Goal: Task Accomplishment & Management: Use online tool/utility

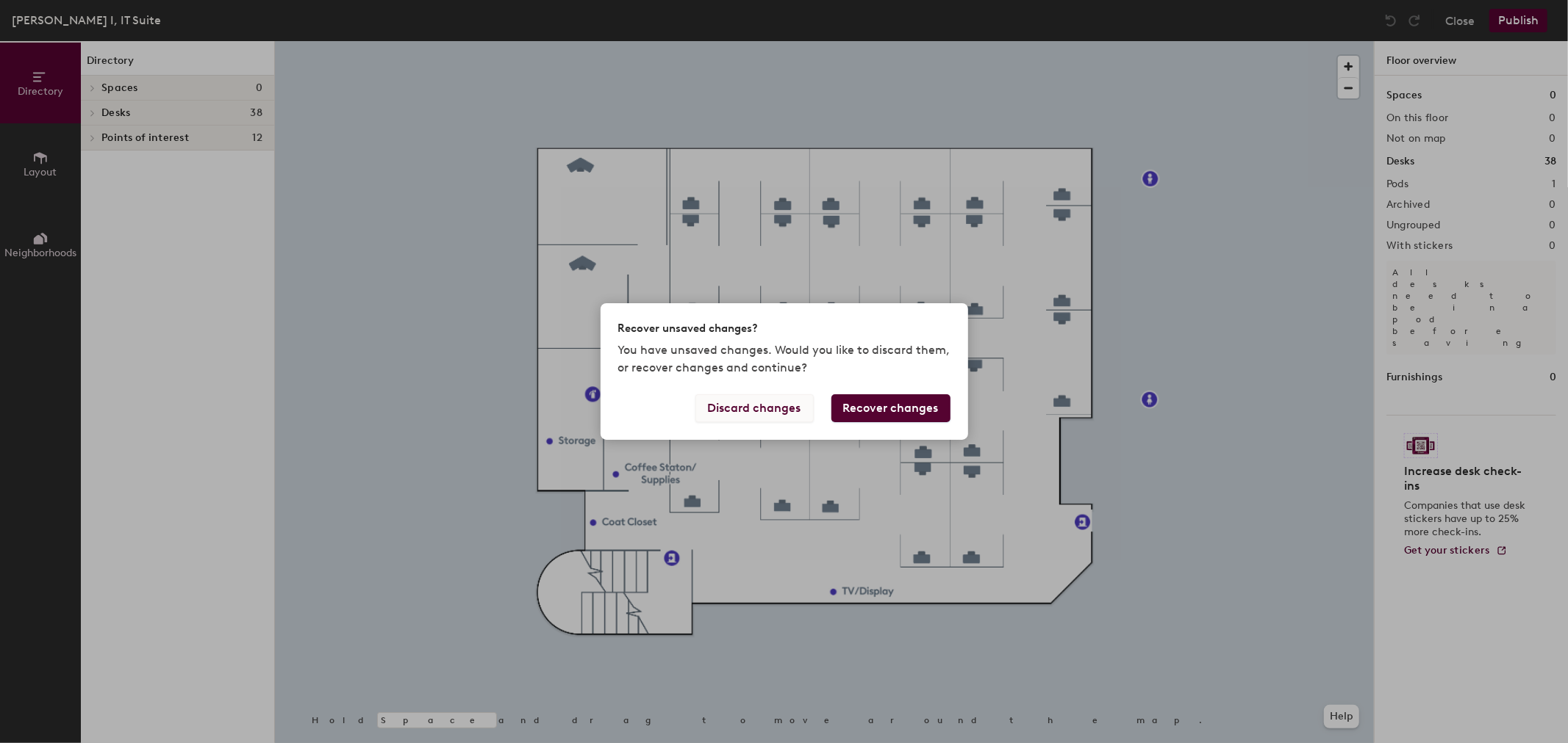
click at [791, 407] on button "Discard changes" at bounding box center [754, 408] width 119 height 28
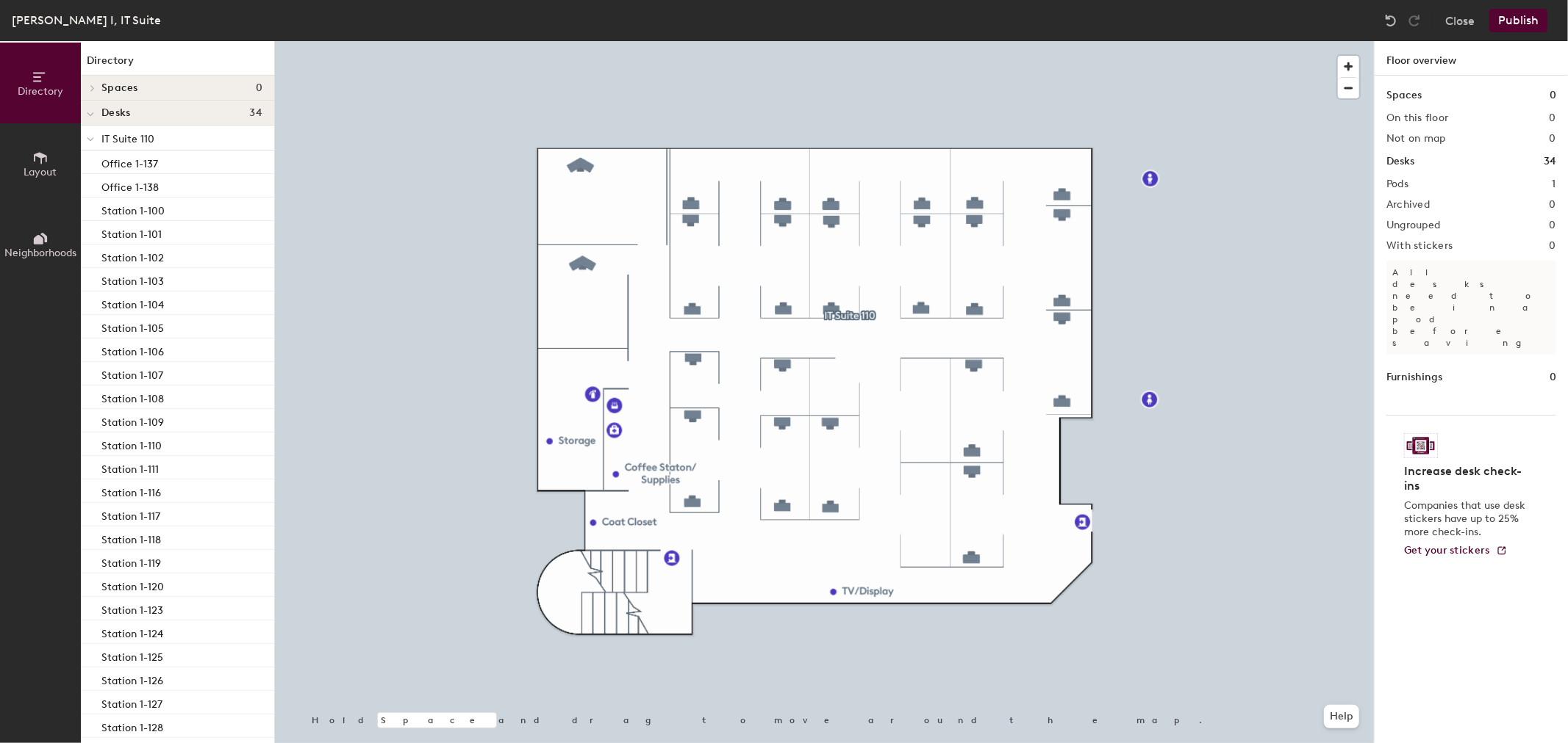
click at [1523, 16] on button "Publish" at bounding box center [1519, 21] width 58 height 23
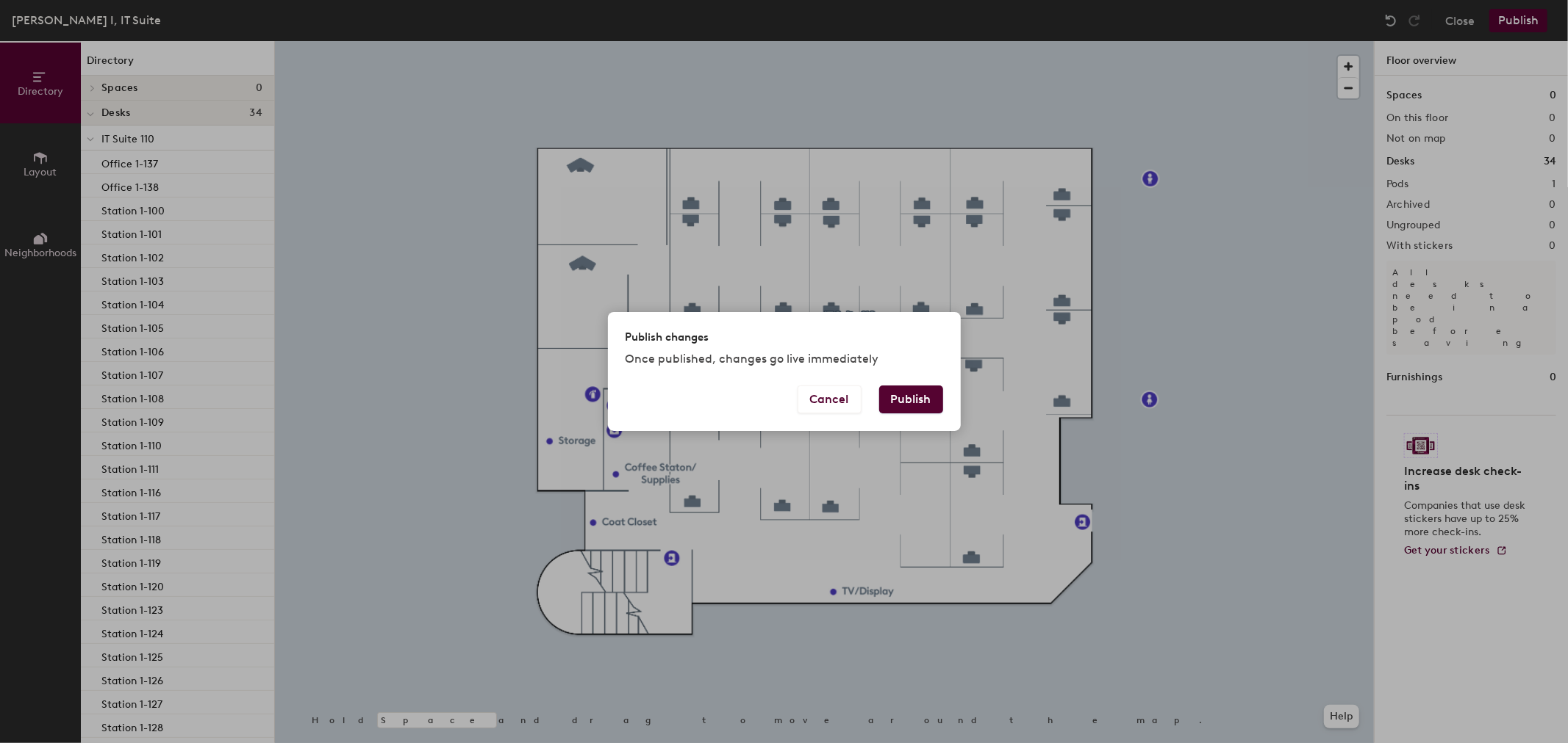
click at [916, 392] on button "Publish" at bounding box center [911, 399] width 64 height 28
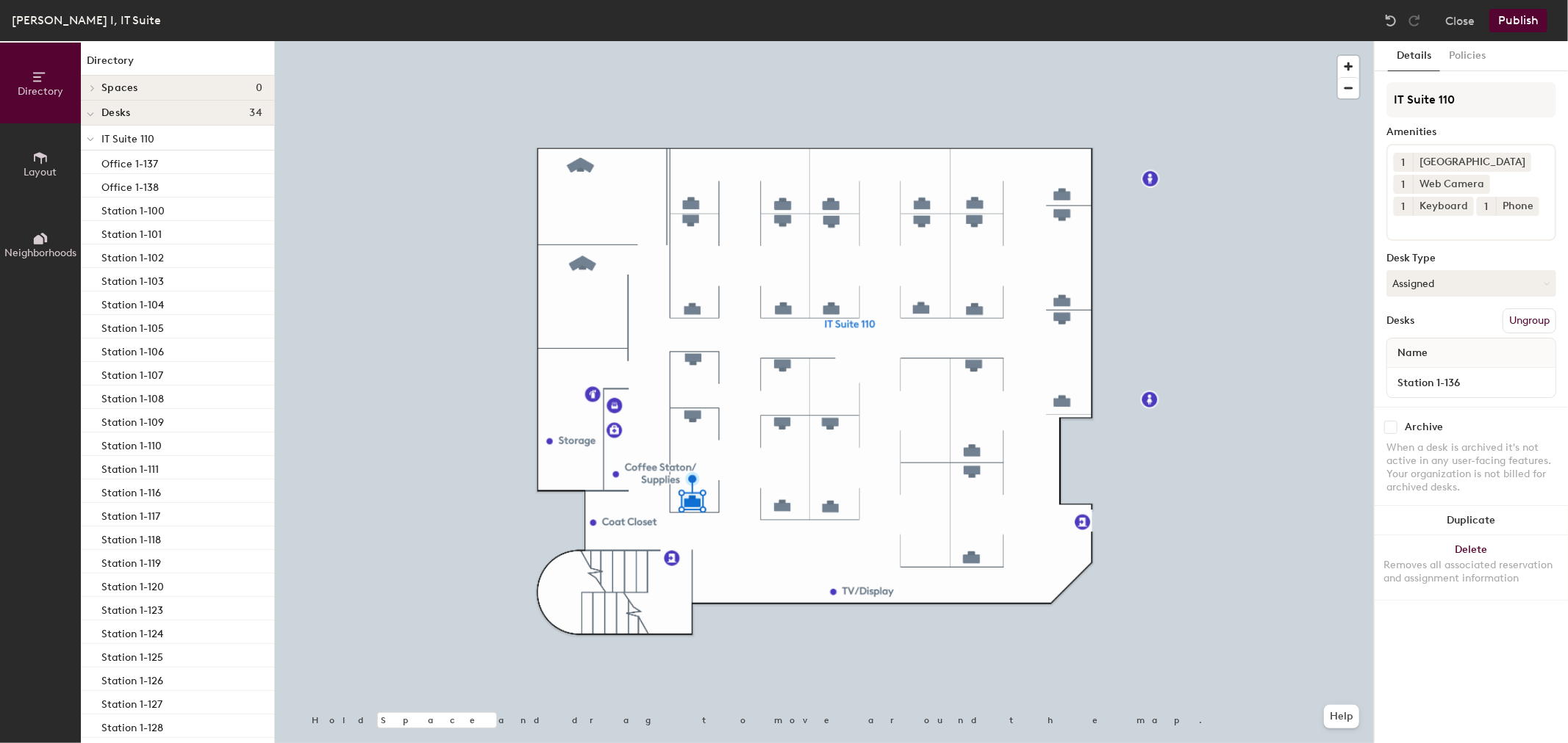
click at [1200, 41] on div at bounding box center [824, 41] width 1099 height 0
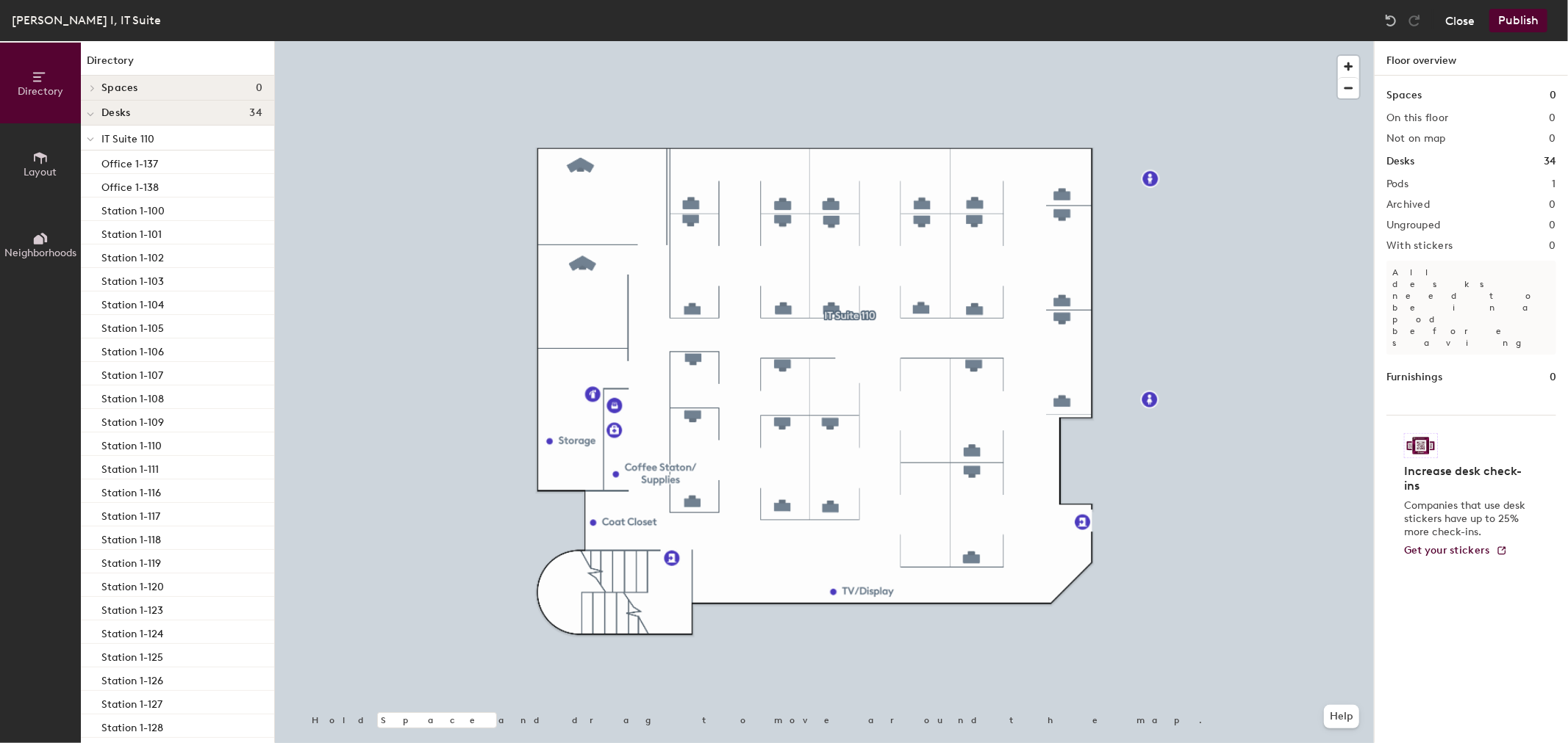
click at [1474, 21] on button "Close" at bounding box center [1459, 21] width 29 height 23
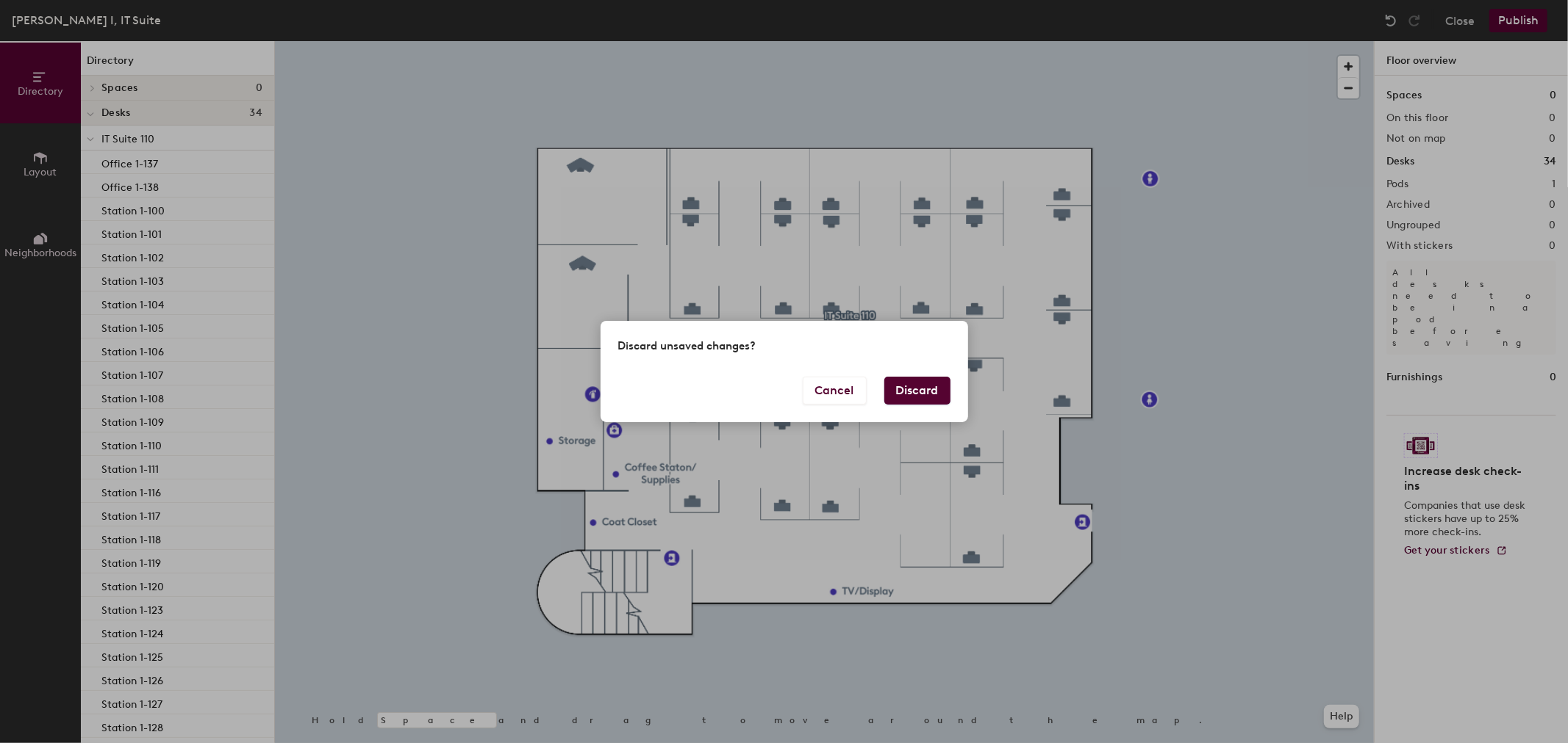
click at [913, 389] on button "Discard" at bounding box center [917, 390] width 66 height 28
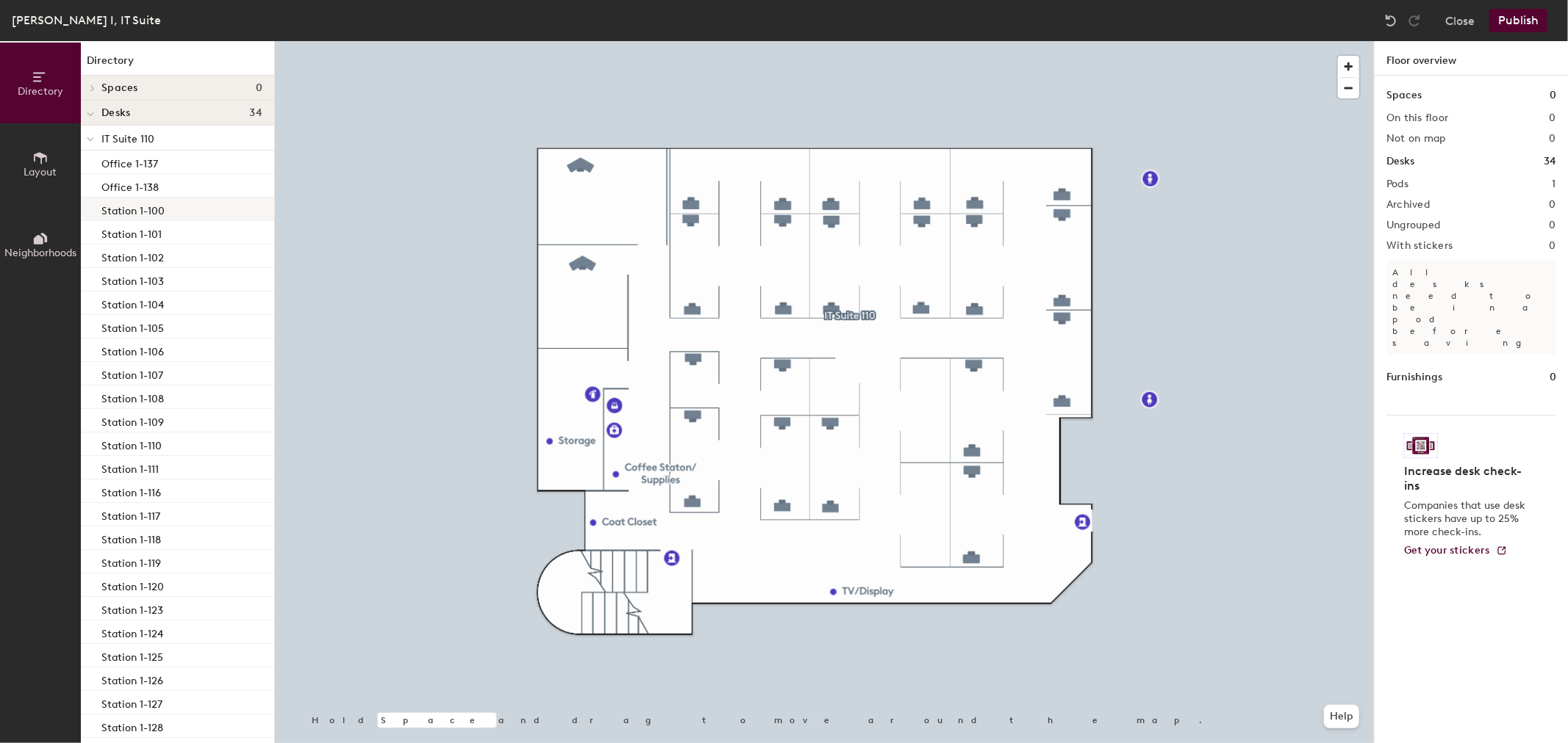
click at [173, 207] on div "Station 1-100" at bounding box center [177, 210] width 193 height 23
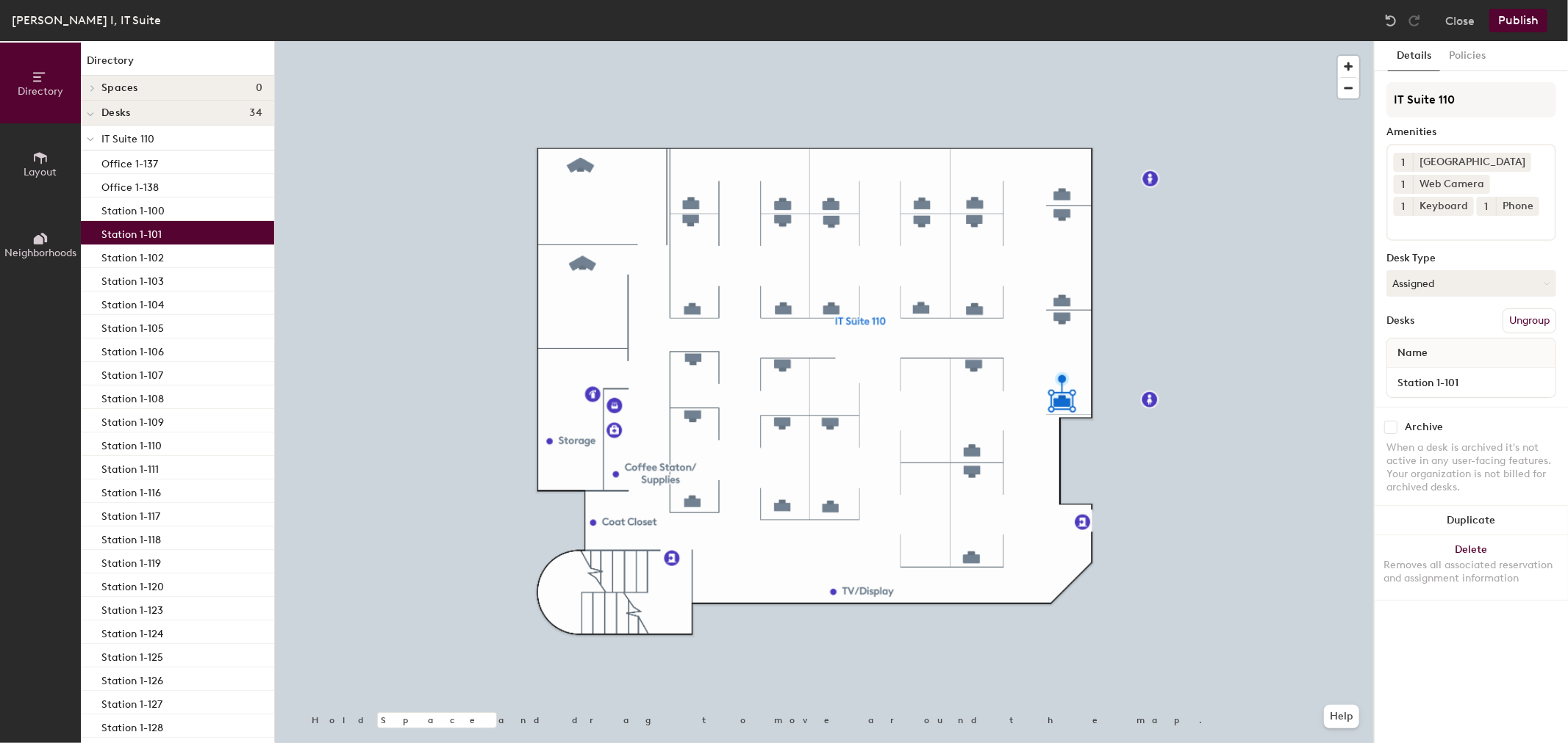
click at [186, 237] on div "Station 1-101" at bounding box center [177, 233] width 193 height 23
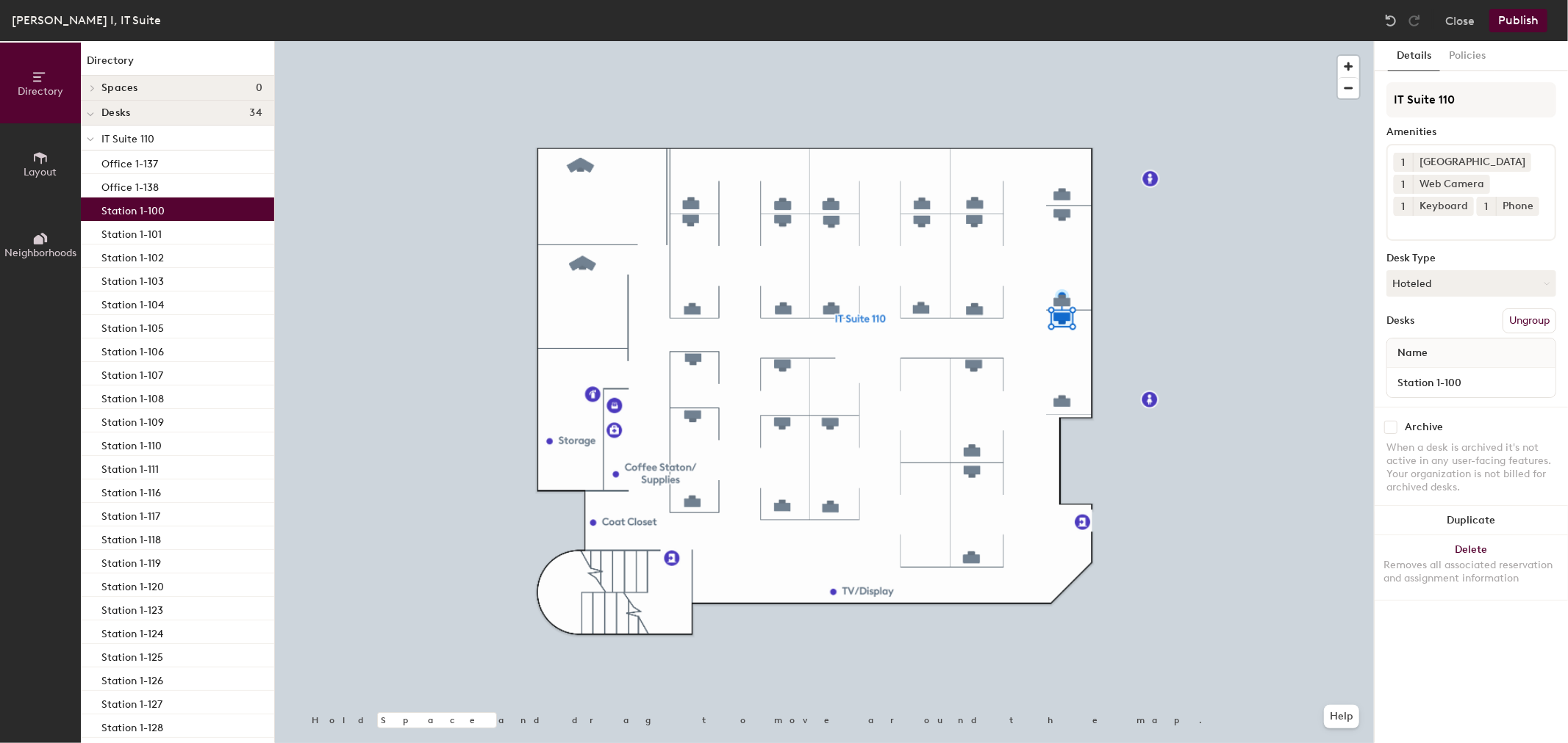
click at [196, 211] on div "Station 1-100" at bounding box center [177, 210] width 193 height 23
click at [1482, 281] on button "Hoteled" at bounding box center [1471, 284] width 170 height 27
click at [1467, 324] on div "Assigned" at bounding box center [1460, 329] width 147 height 22
click at [1464, 55] on button "Policies" at bounding box center [1467, 56] width 54 height 30
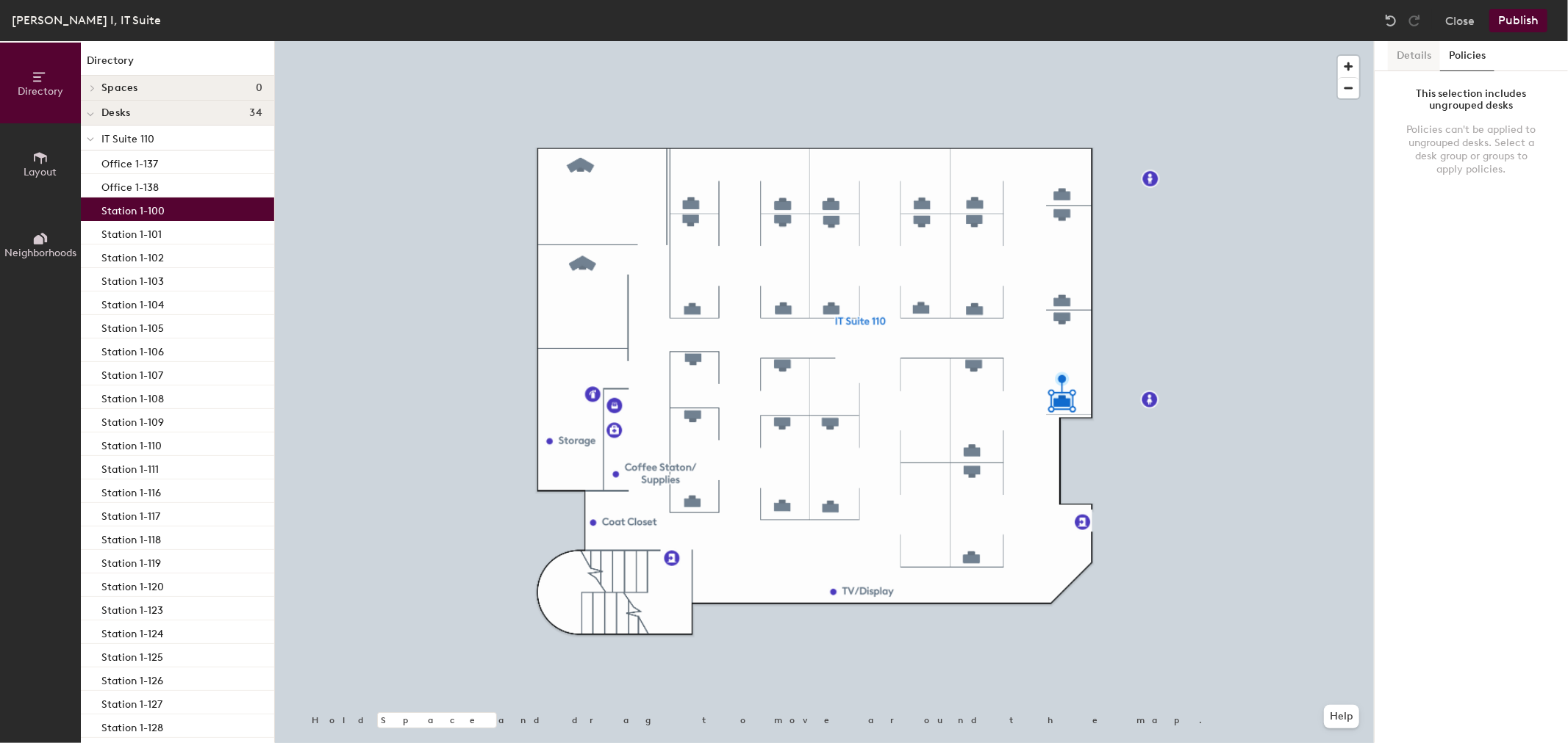
click at [1409, 55] on button "Details" at bounding box center [1413, 56] width 52 height 30
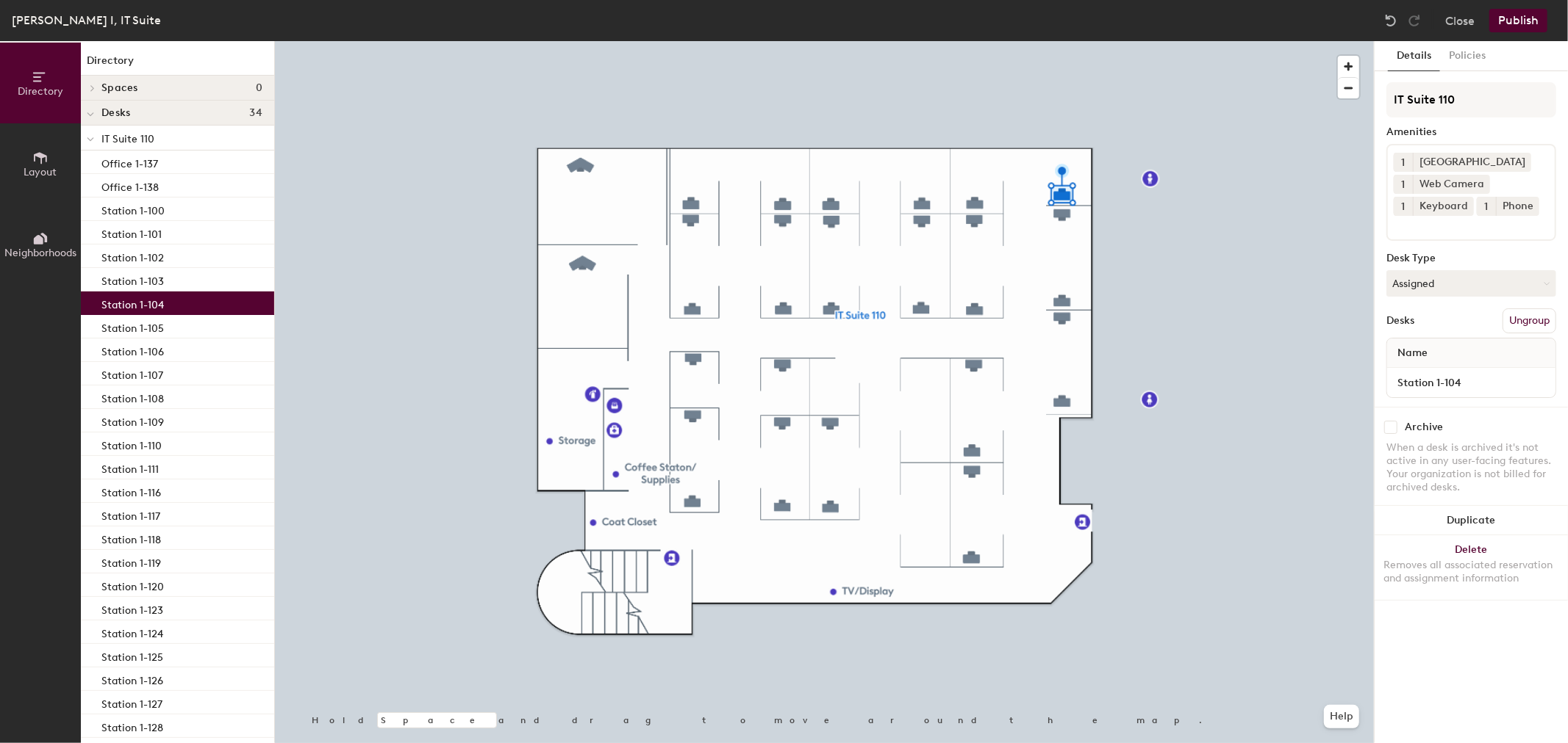
click at [1515, 18] on button "Publish" at bounding box center [1519, 21] width 58 height 23
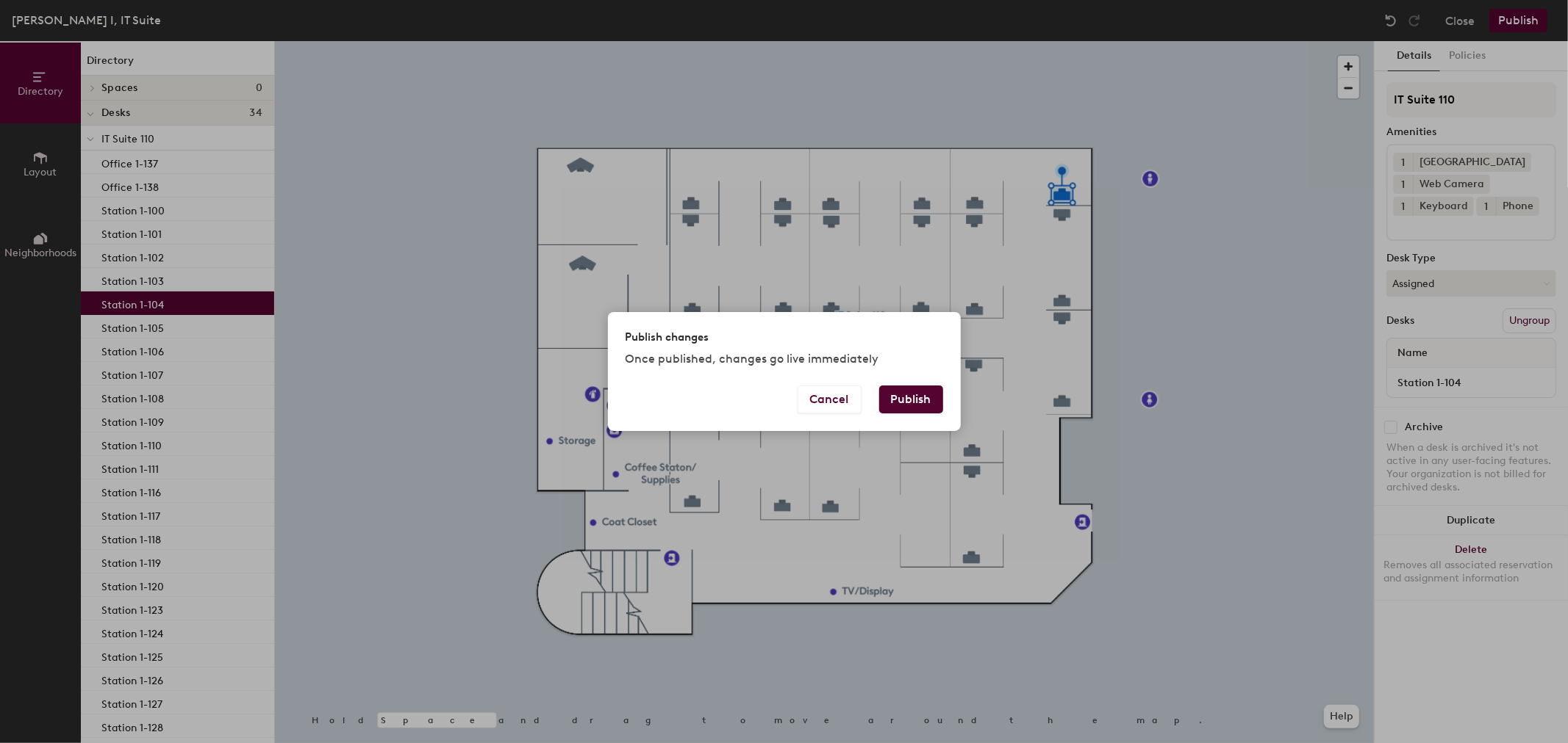
click at [916, 388] on button "Publish" at bounding box center [911, 399] width 64 height 28
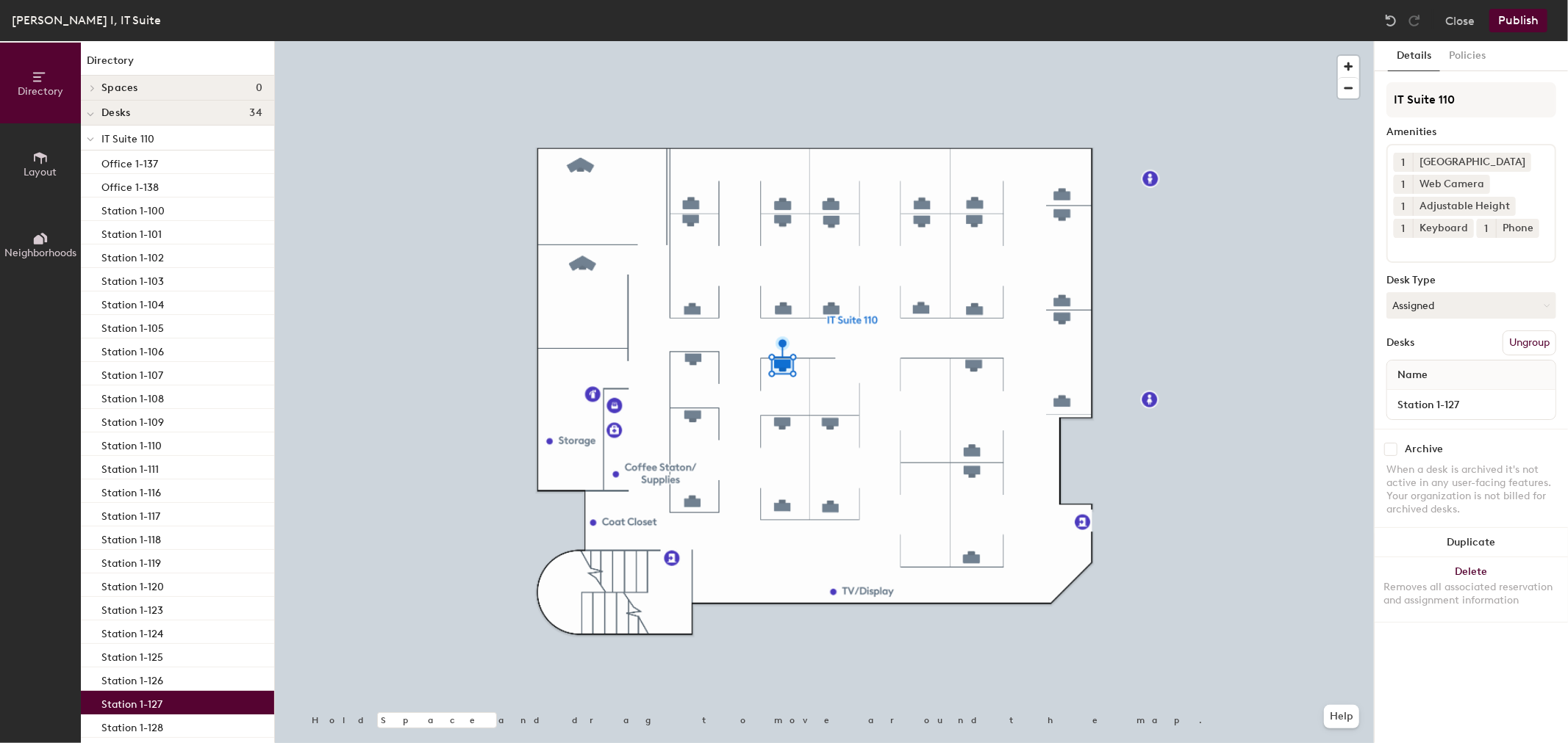
click at [909, 41] on div at bounding box center [824, 41] width 1099 height 0
click at [1466, 571] on button "Delete Removes all associated reservation and assignment information" at bounding box center [1470, 589] width 193 height 64
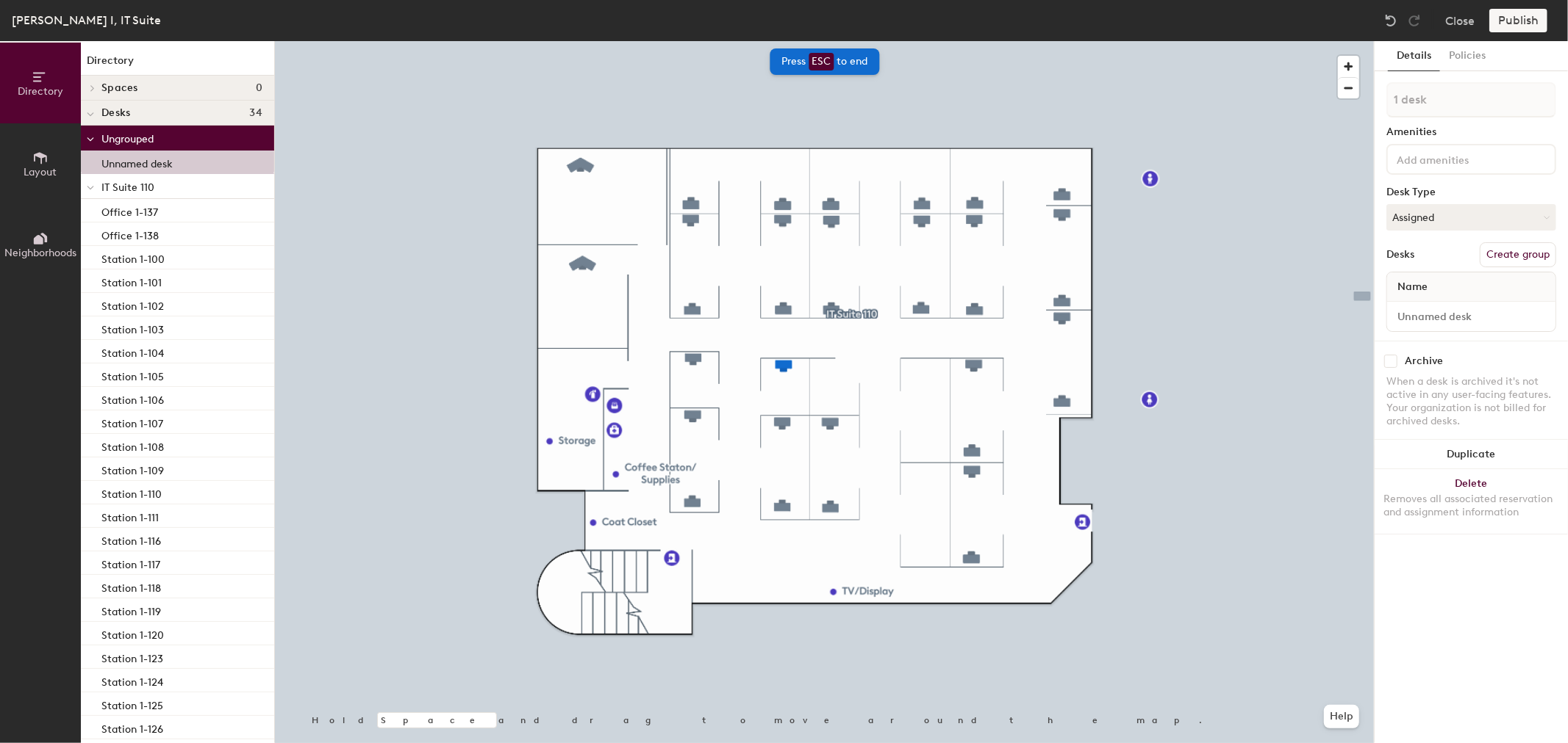
click at [1457, 162] on input at bounding box center [1459, 159] width 132 height 18
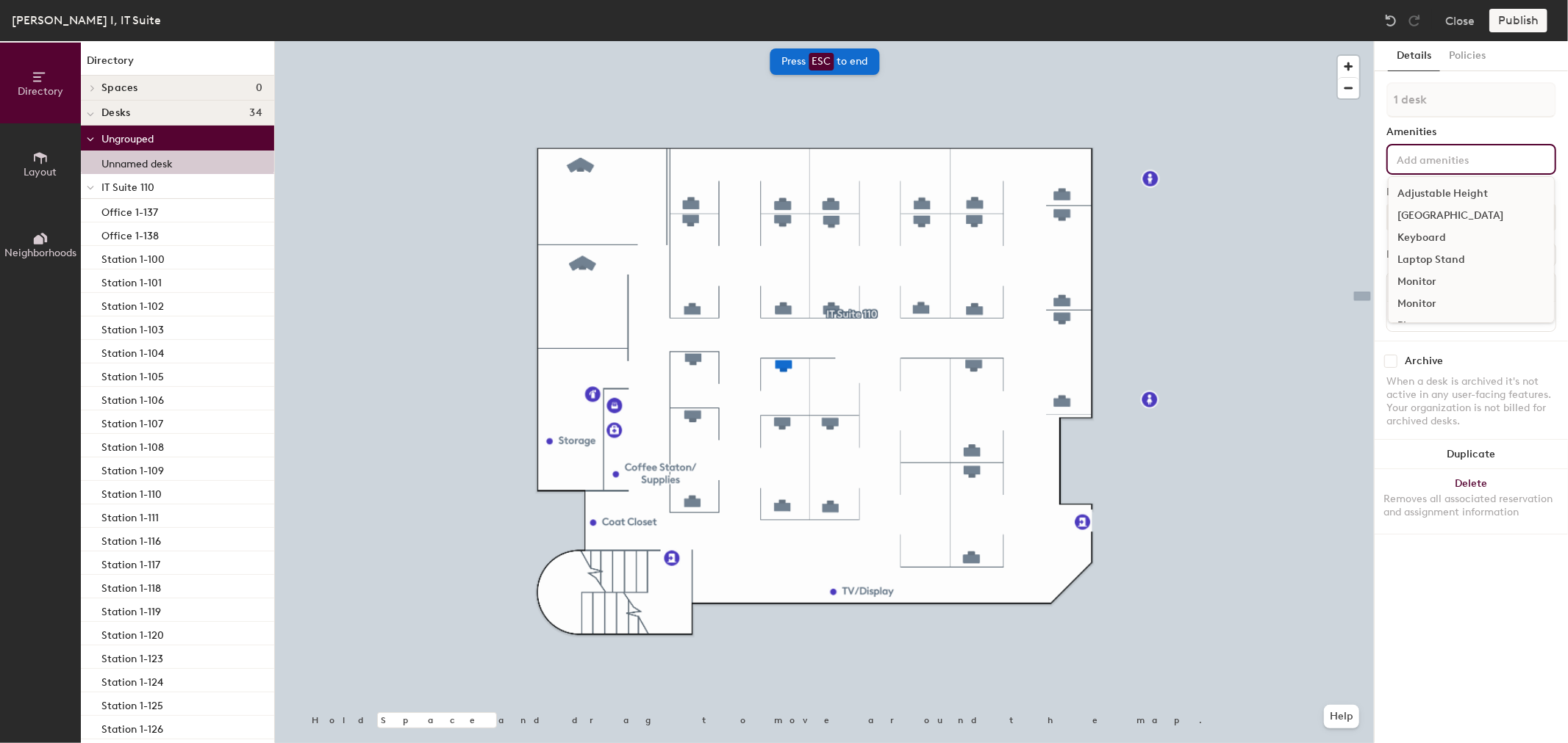
click at [1449, 208] on div "[GEOGRAPHIC_DATA]" at bounding box center [1471, 215] width 165 height 22
click at [1442, 238] on div "Keyboard" at bounding box center [1471, 238] width 165 height 22
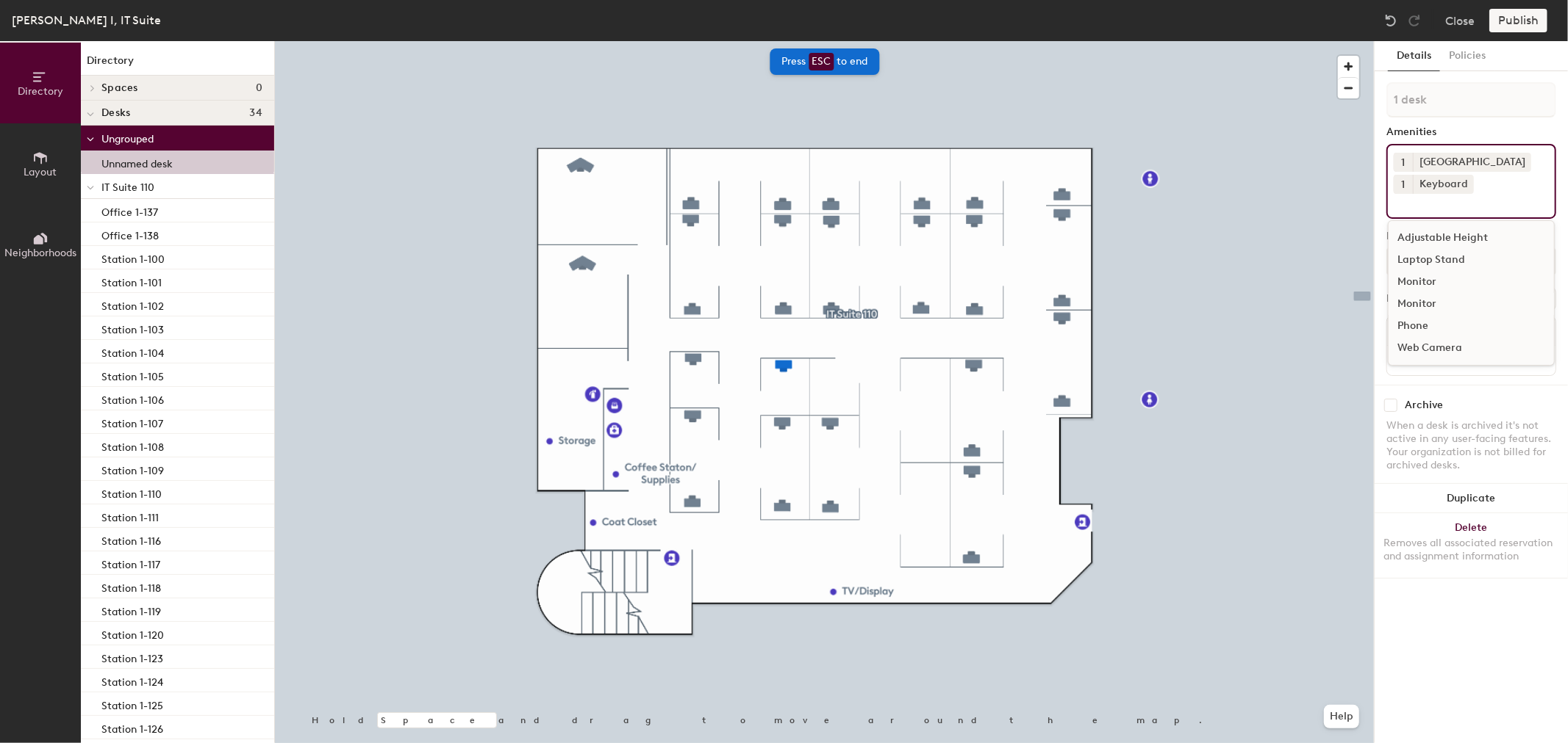
click at [1429, 297] on div "Monitor" at bounding box center [1471, 304] width 165 height 22
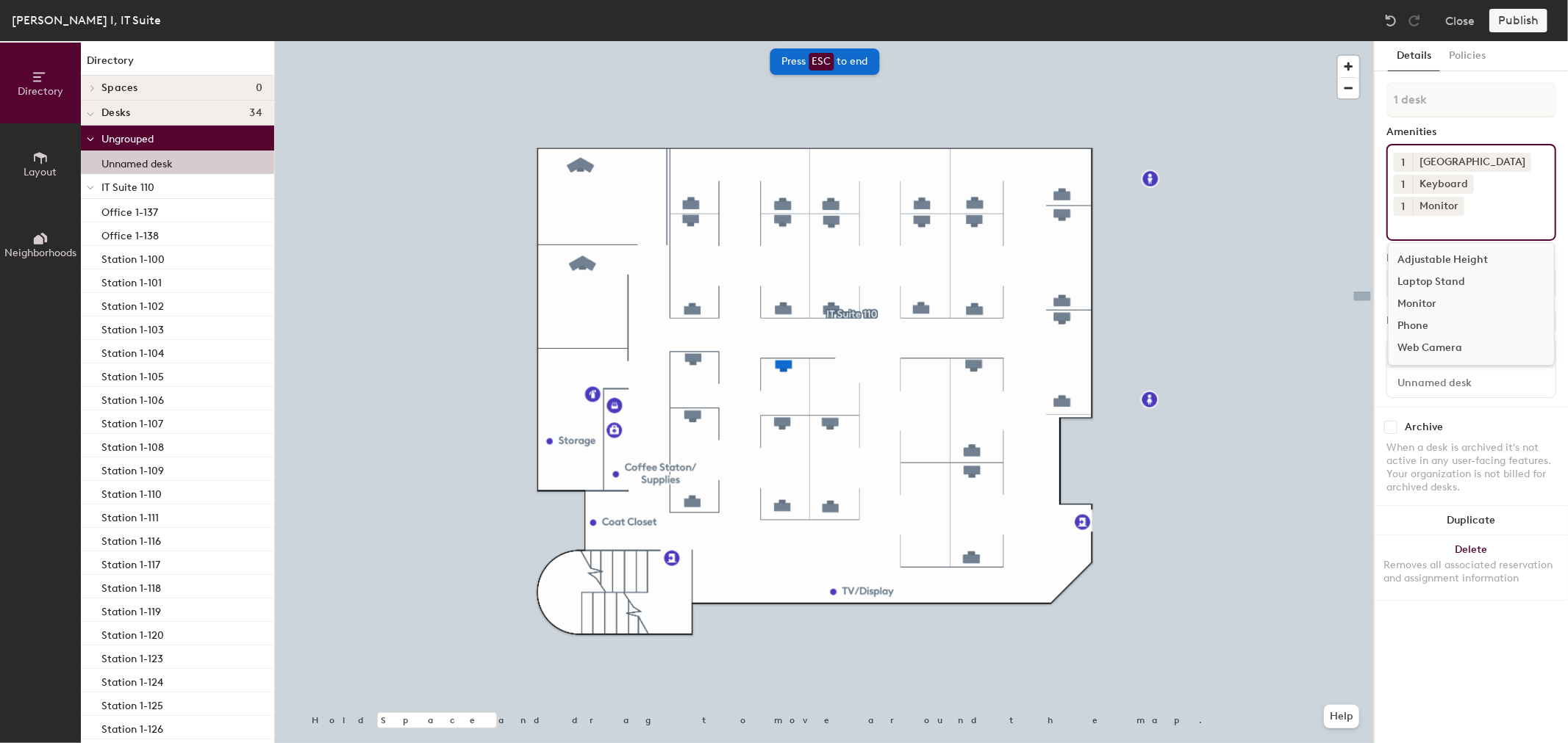
click at [1423, 337] on div "Web Camera" at bounding box center [1471, 348] width 165 height 22
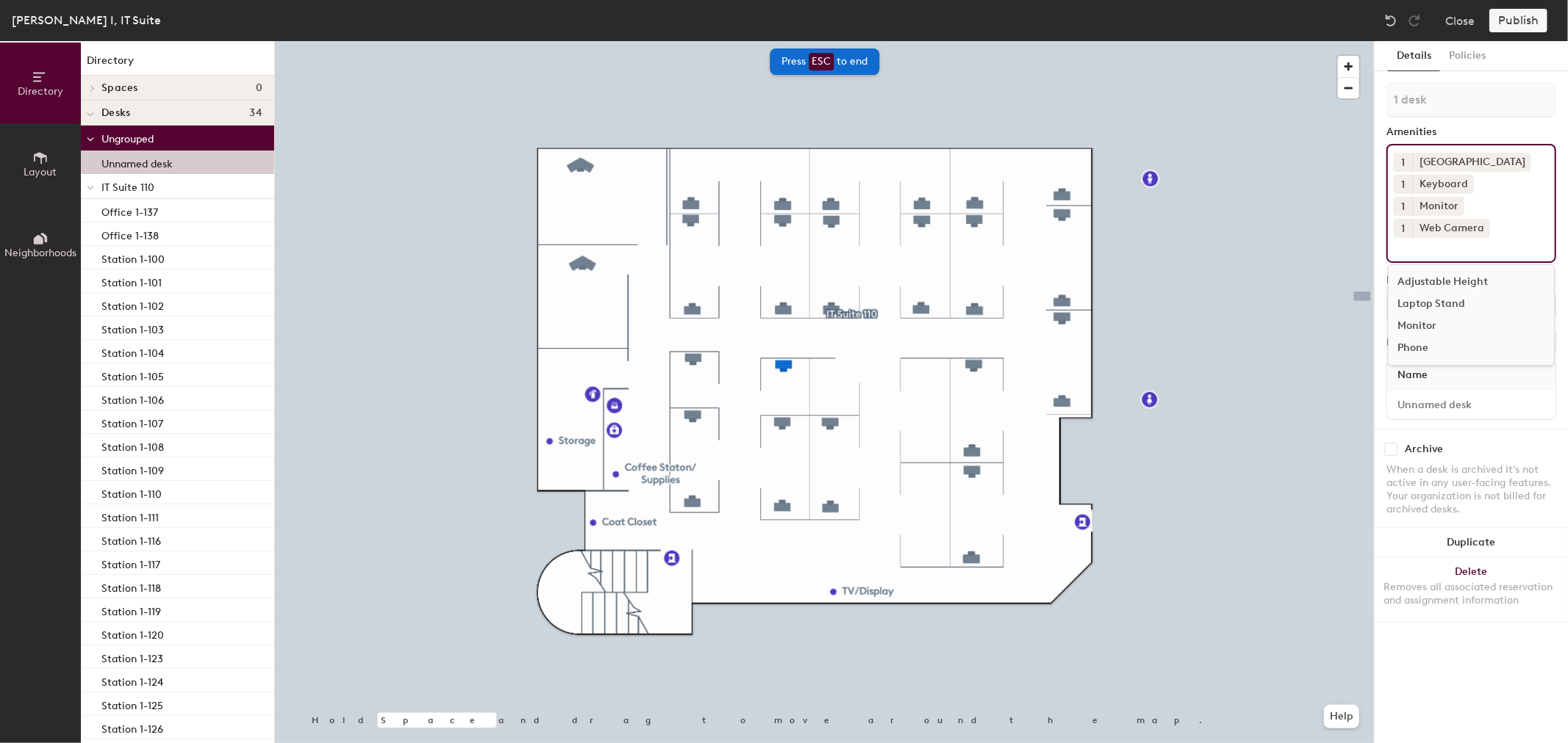
click at [1432, 315] on div "Monitor" at bounding box center [1471, 326] width 165 height 22
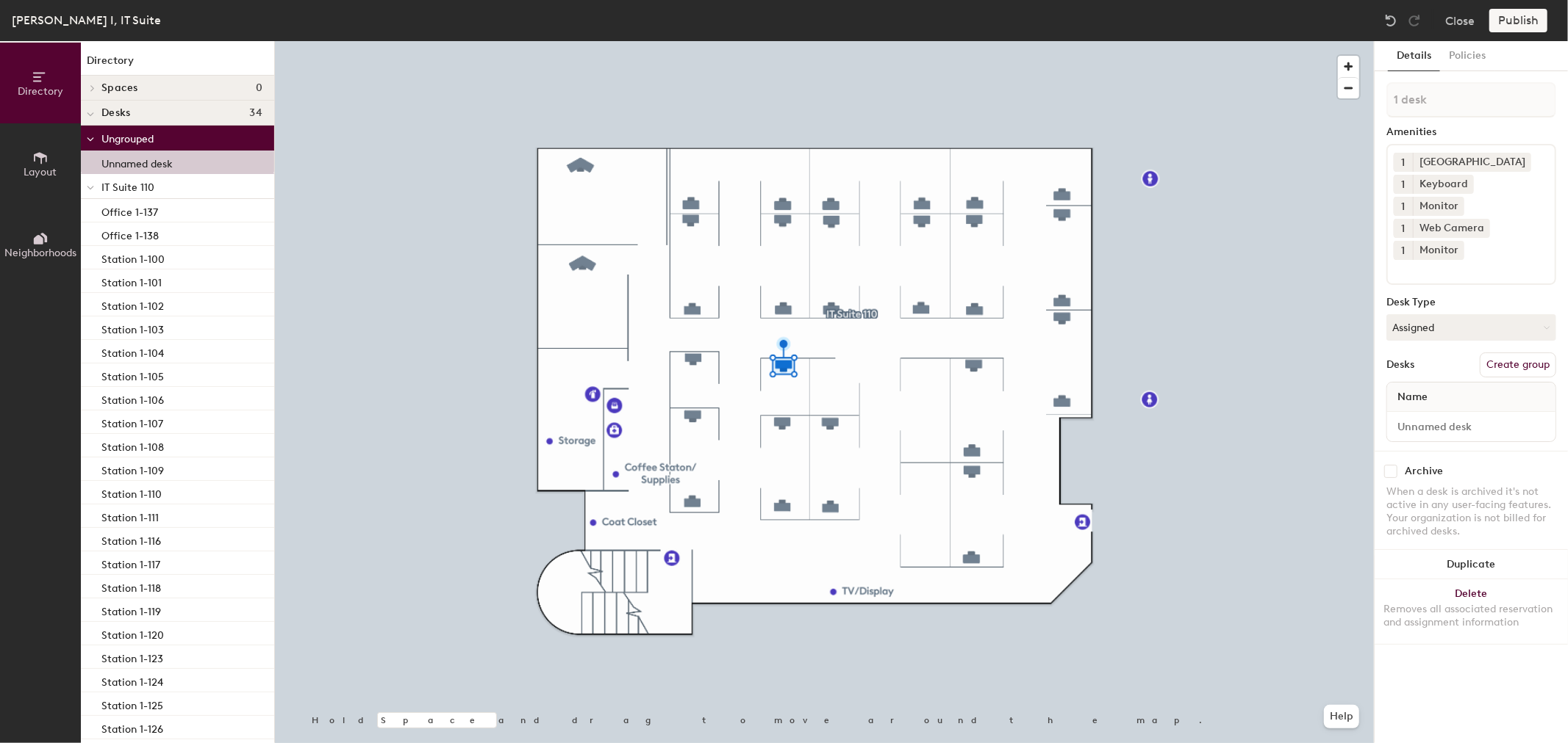
click at [1525, 17] on div "Publish" at bounding box center [1523, 21] width 67 height 23
click at [1522, 22] on div "Publish" at bounding box center [1523, 21] width 67 height 23
drag, startPoint x: 1453, startPoint y: 346, endPoint x: 1460, endPoint y: 341, distance: 8.6
click at [1454, 352] on div "Desks Create group" at bounding box center [1471, 365] width 170 height 25
click at [1484, 315] on button "Assigned" at bounding box center [1471, 328] width 170 height 27
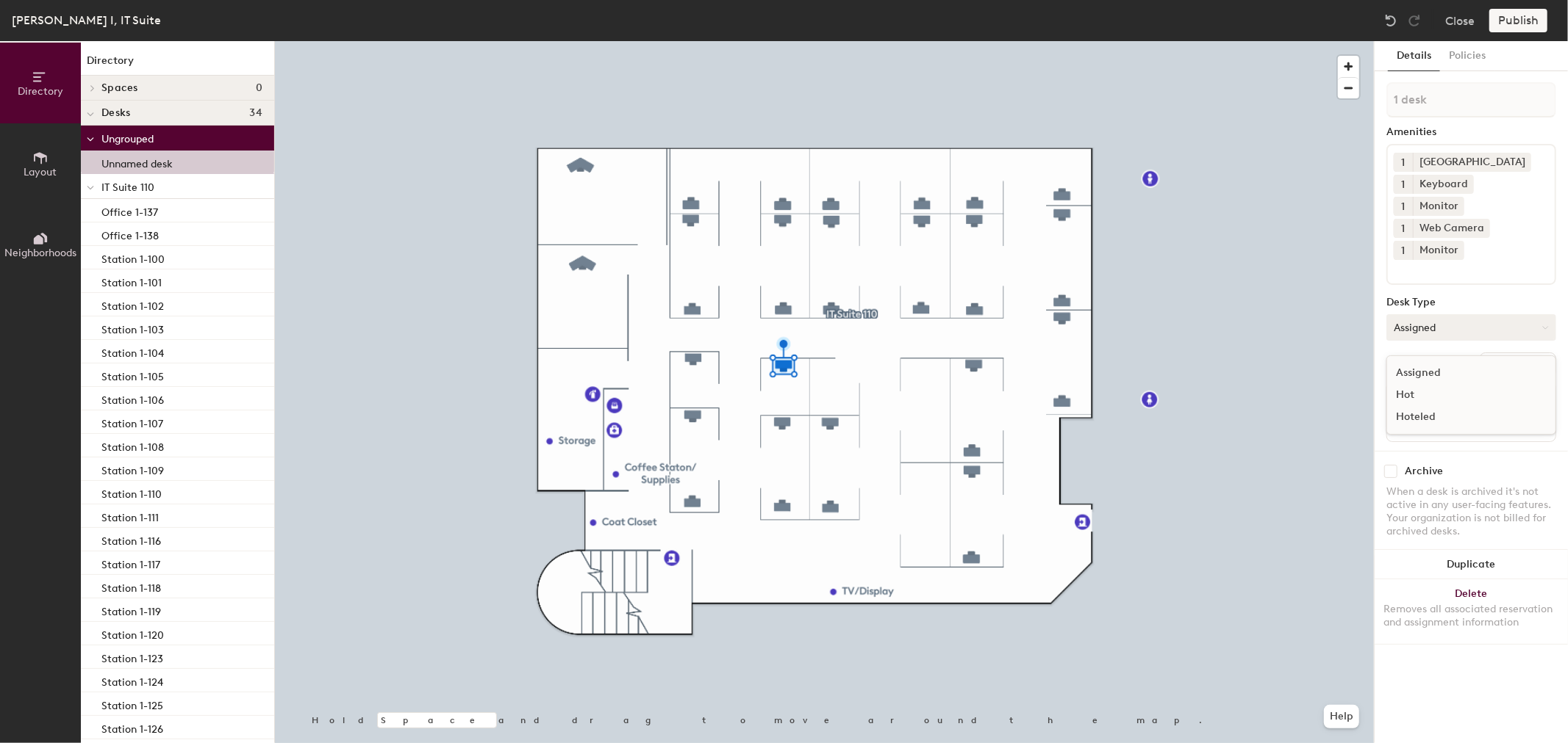
click at [1484, 315] on button "Assigned" at bounding box center [1471, 328] width 170 height 27
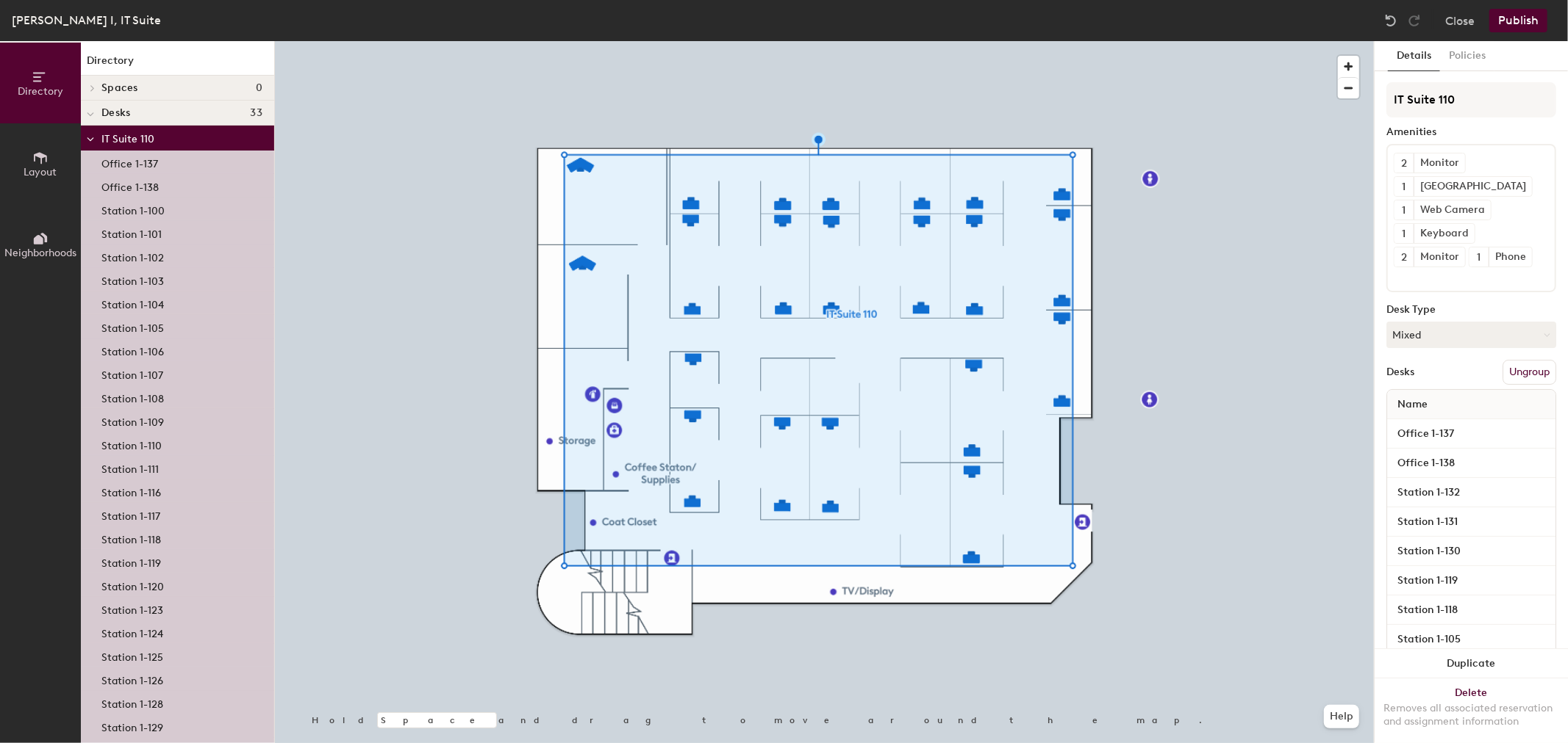
click at [1523, 372] on button "Ungroup" at bounding box center [1530, 372] width 53 height 25
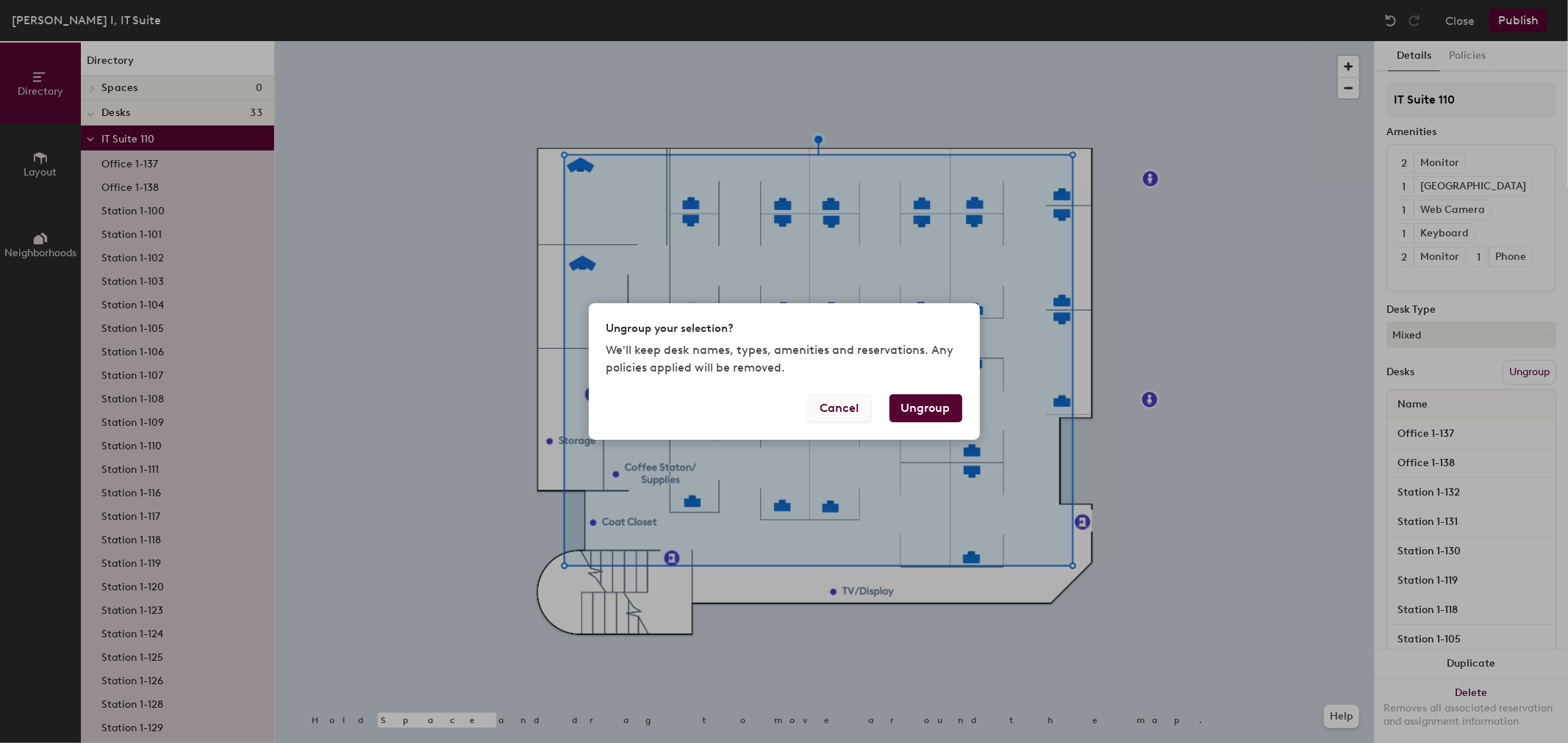
click at [854, 402] on button "Cancel" at bounding box center [840, 408] width 64 height 28
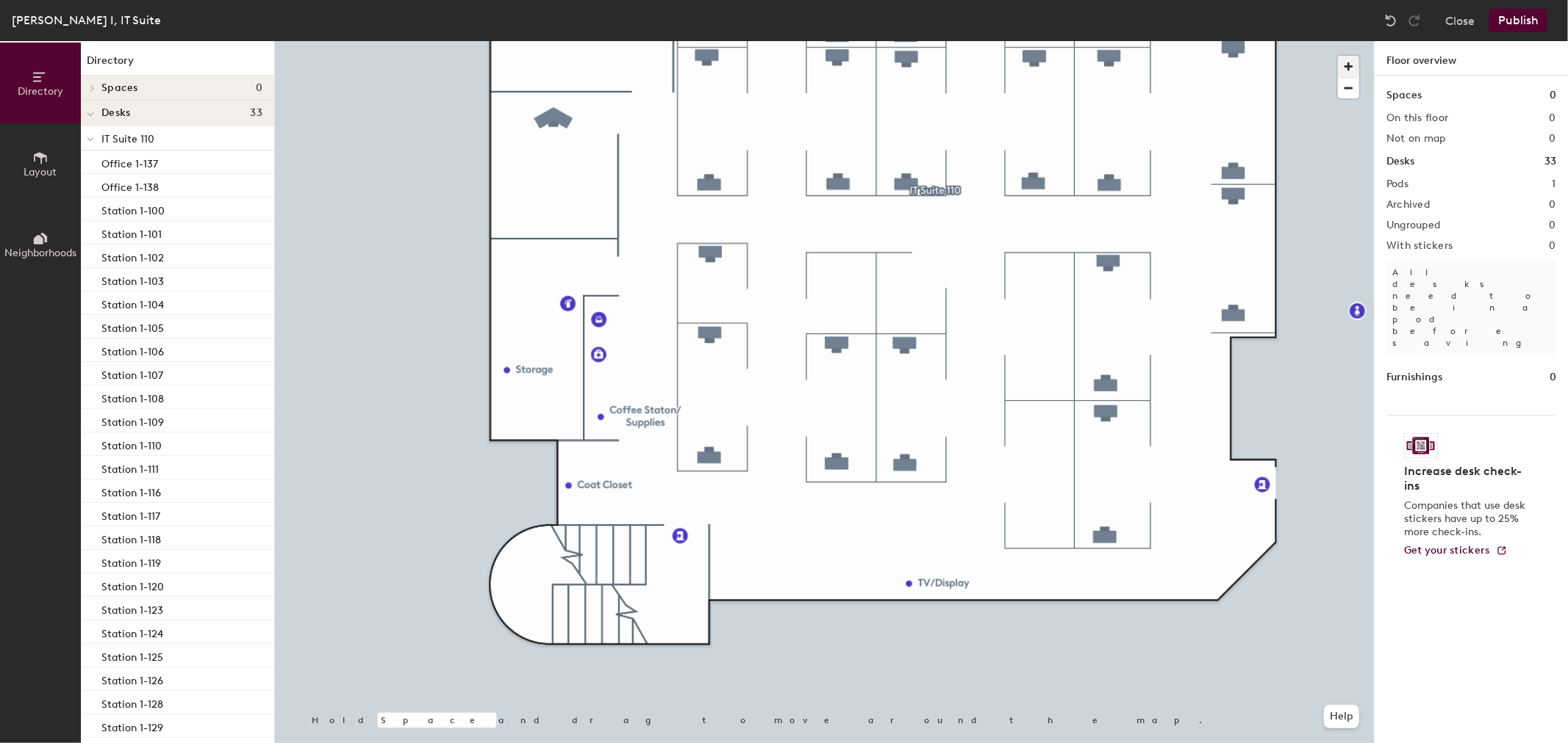
click at [1352, 58] on span "button" at bounding box center [1348, 67] width 22 height 22
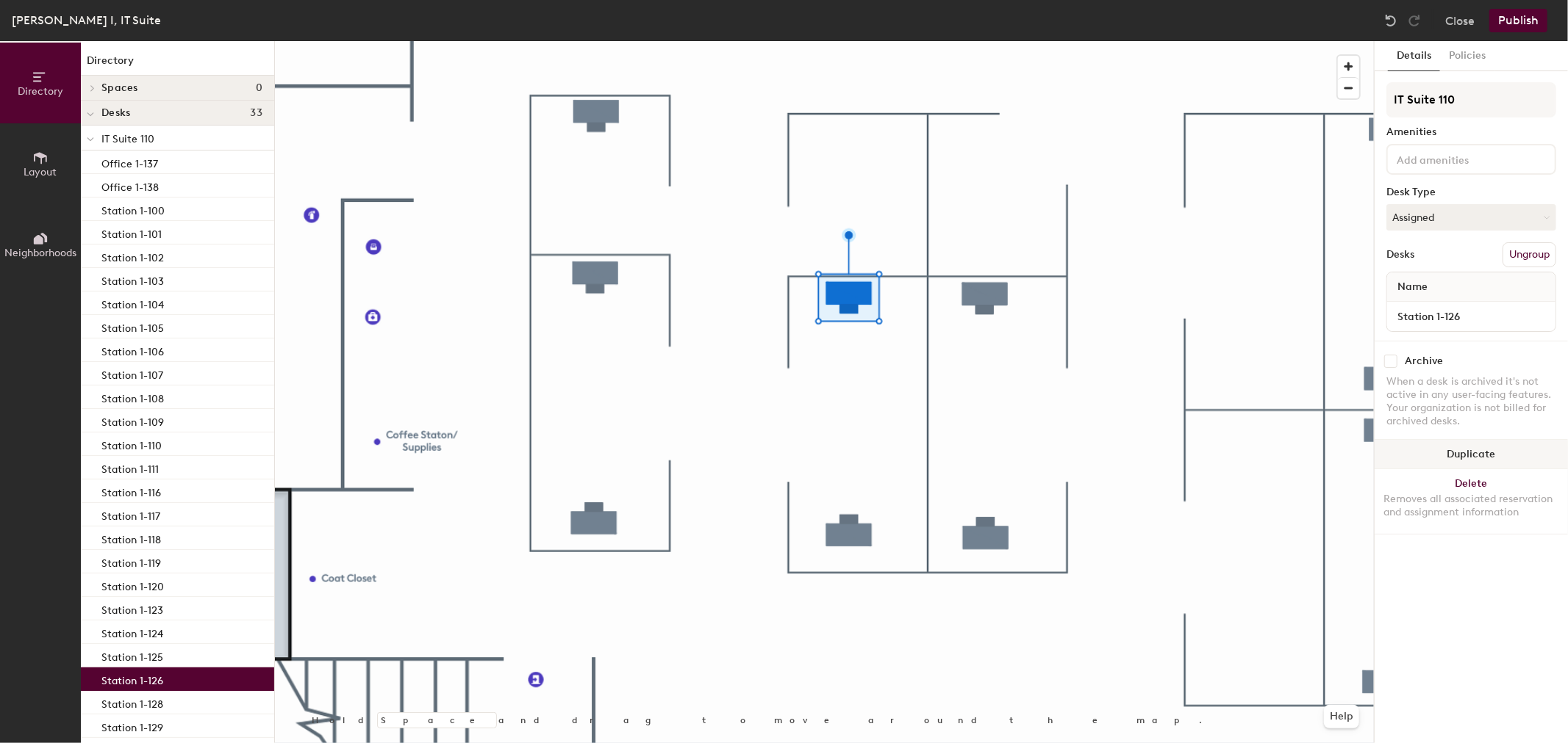
click at [1464, 451] on button "Duplicate" at bounding box center [1470, 454] width 193 height 29
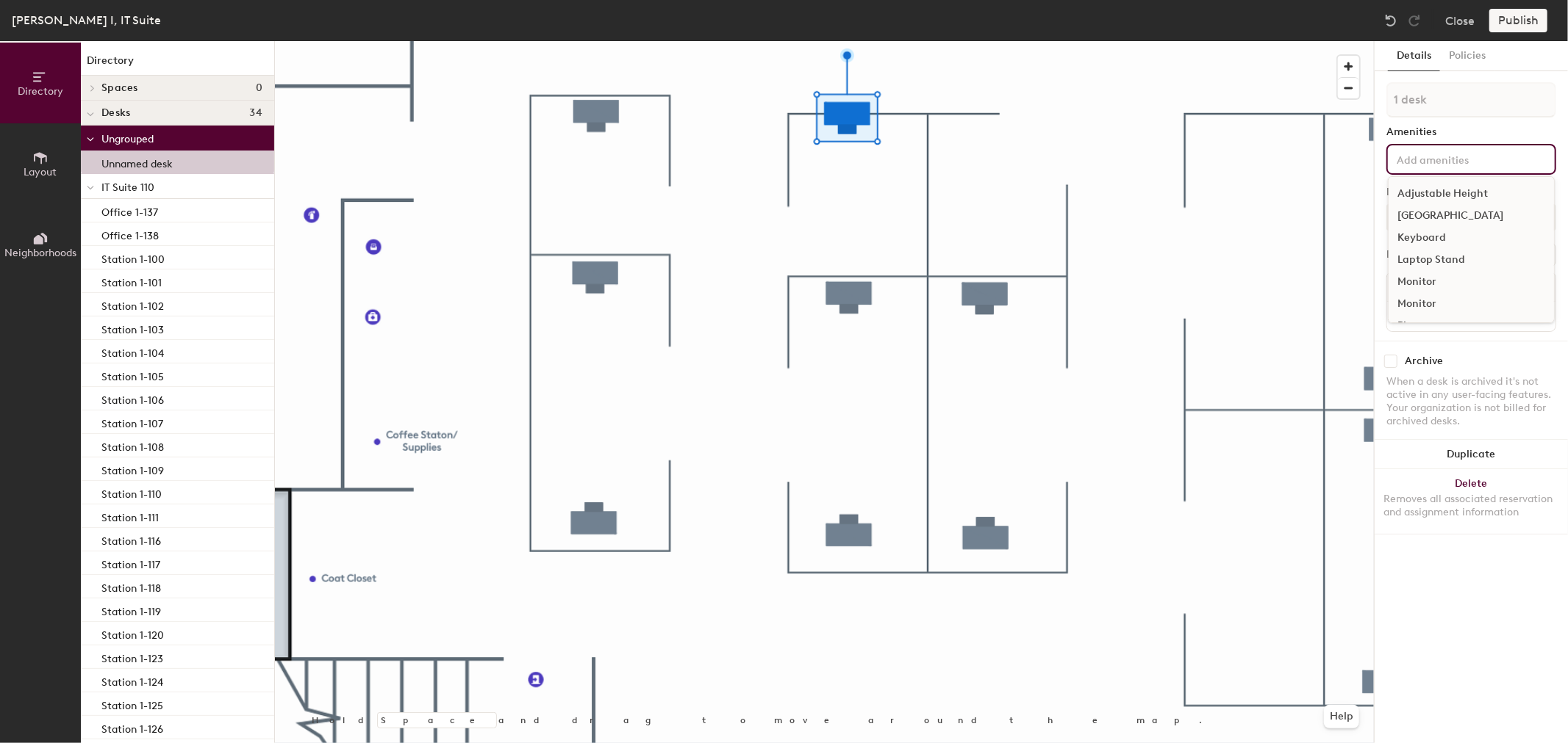
scroll to position [32, 0]
click at [1441, 181] on div "[GEOGRAPHIC_DATA]" at bounding box center [1471, 184] width 165 height 22
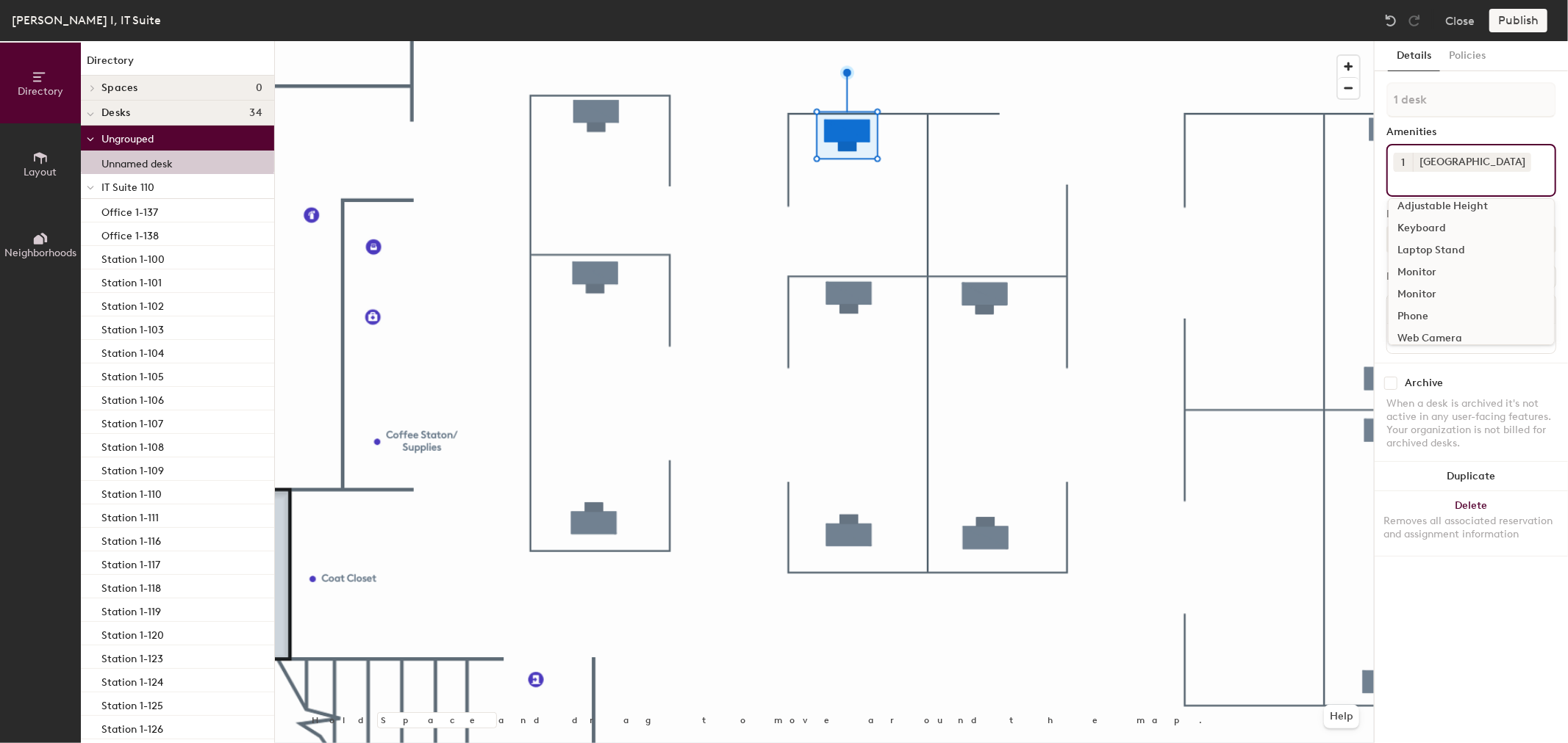
click at [1434, 222] on div "Keyboard" at bounding box center [1471, 228] width 165 height 22
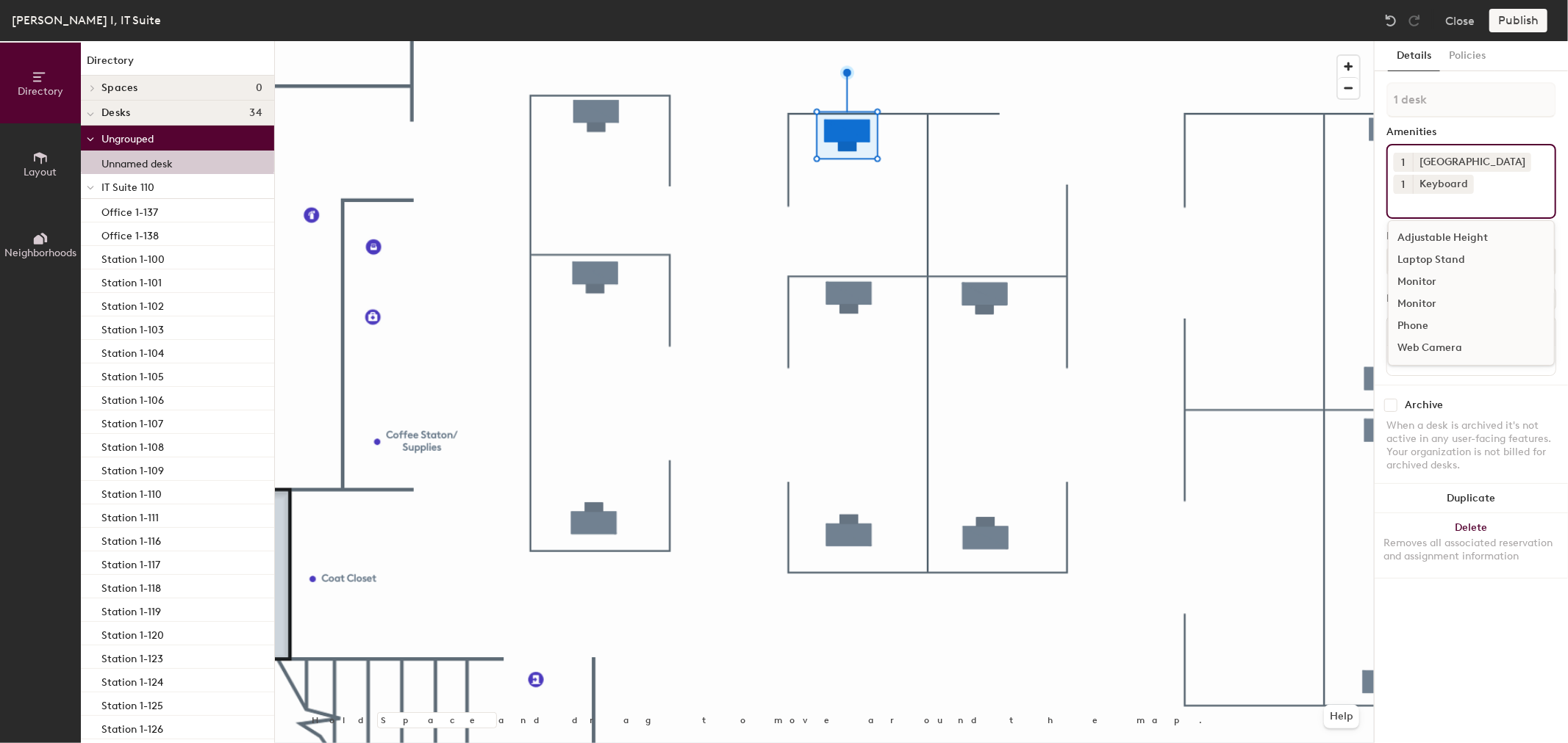
click at [1427, 279] on div "Monitor" at bounding box center [1471, 282] width 165 height 22
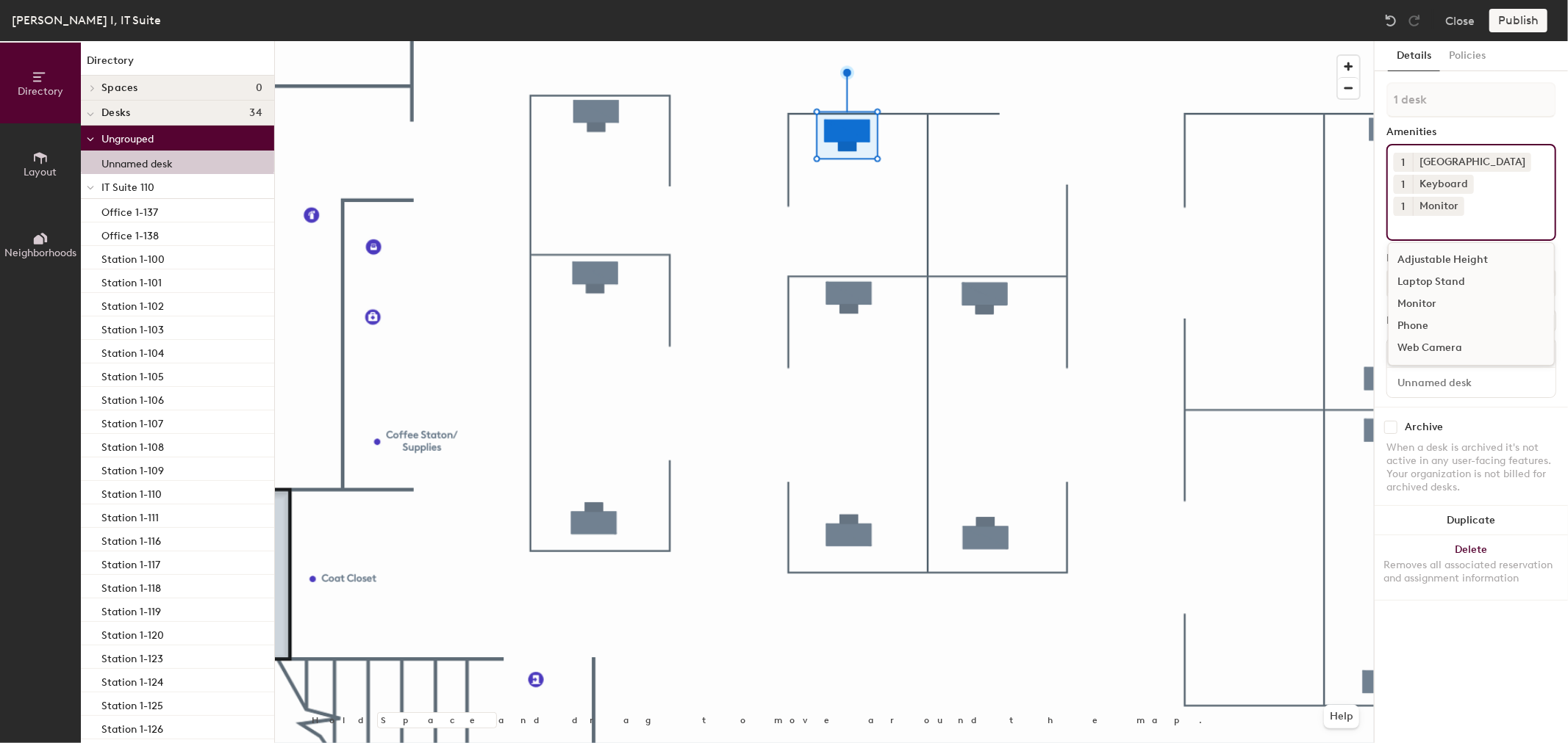
click at [1424, 293] on div "Monitor" at bounding box center [1471, 304] width 165 height 22
click at [1428, 302] on div "Phone" at bounding box center [1471, 304] width 165 height 22
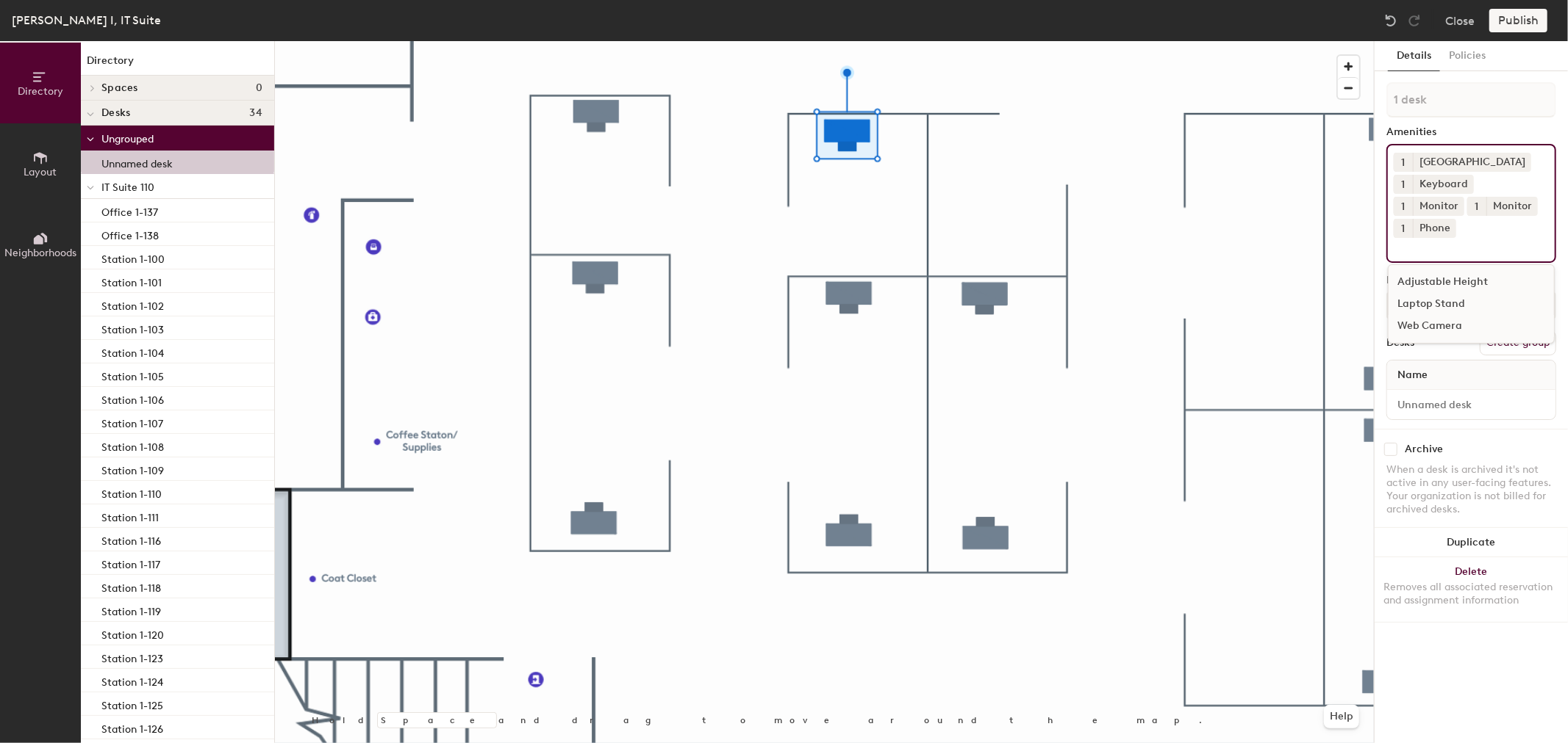
click at [1429, 315] on div "Web Camera" at bounding box center [1471, 326] width 165 height 22
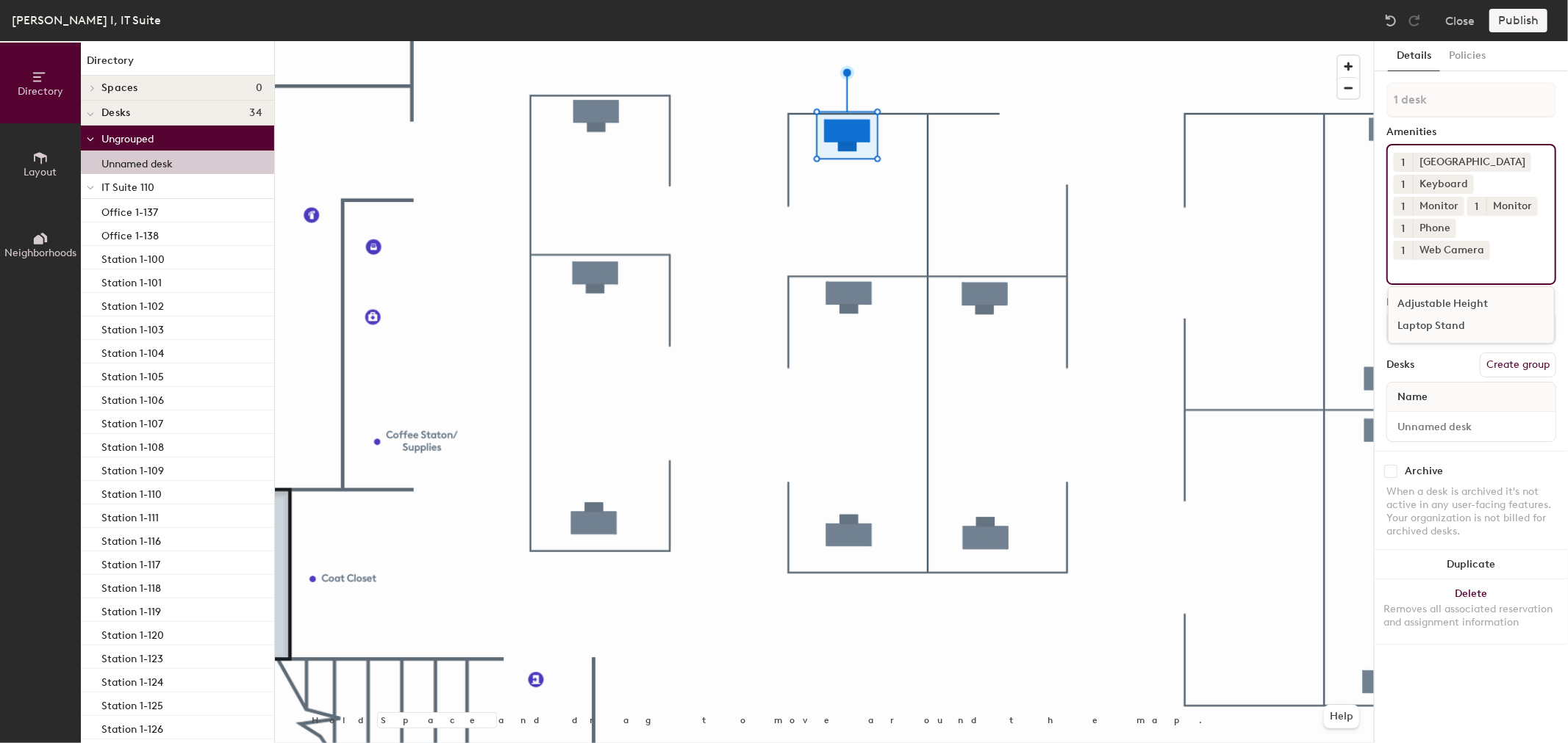
click at [1458, 352] on div "Desks Create group" at bounding box center [1471, 365] width 170 height 25
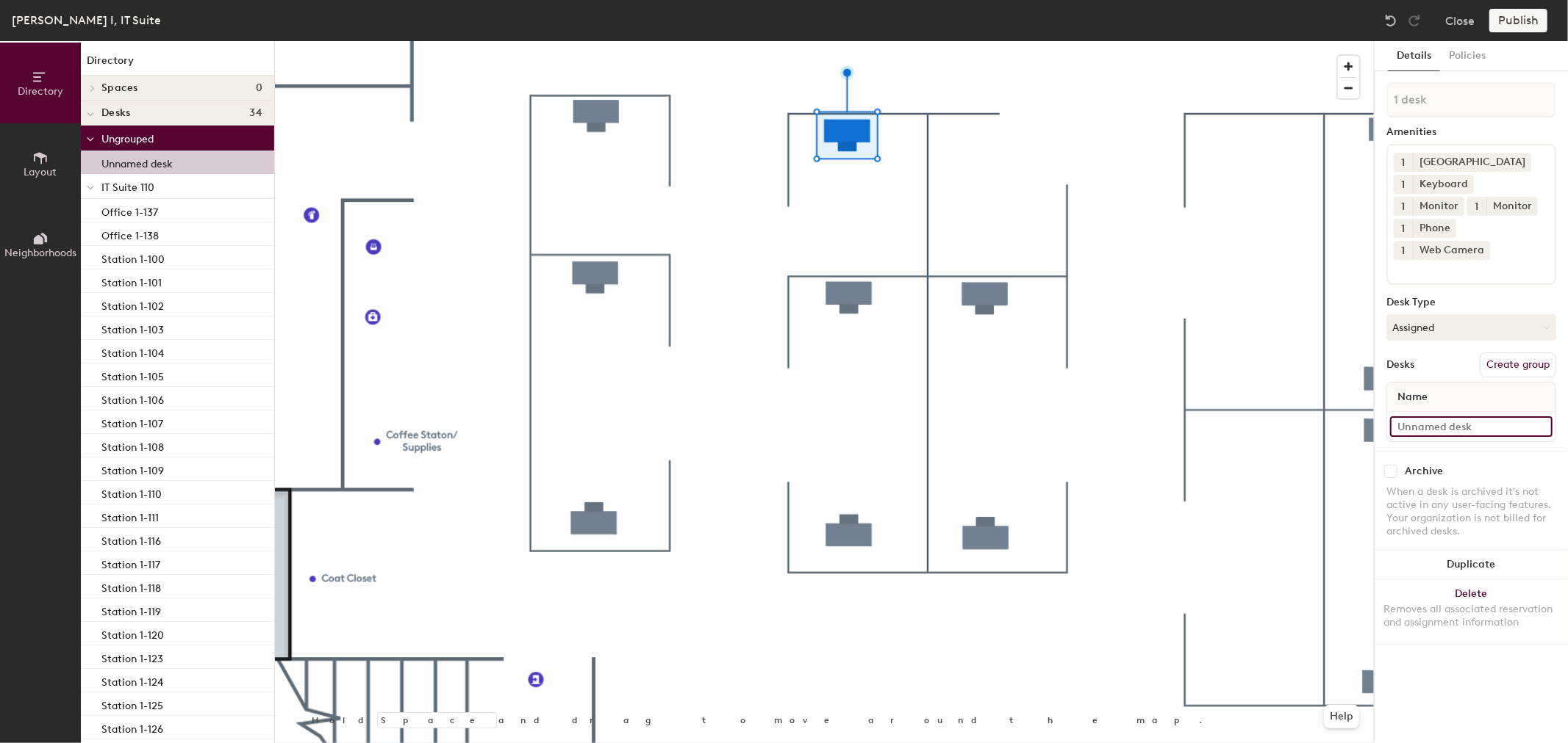
click at [1451, 417] on input at bounding box center [1471, 427] width 162 height 21
type input "[PERSON_NAME]"
click at [1520, 20] on div "Publish" at bounding box center [1523, 21] width 67 height 23
click at [1479, 68] on button "Policies" at bounding box center [1467, 56] width 54 height 30
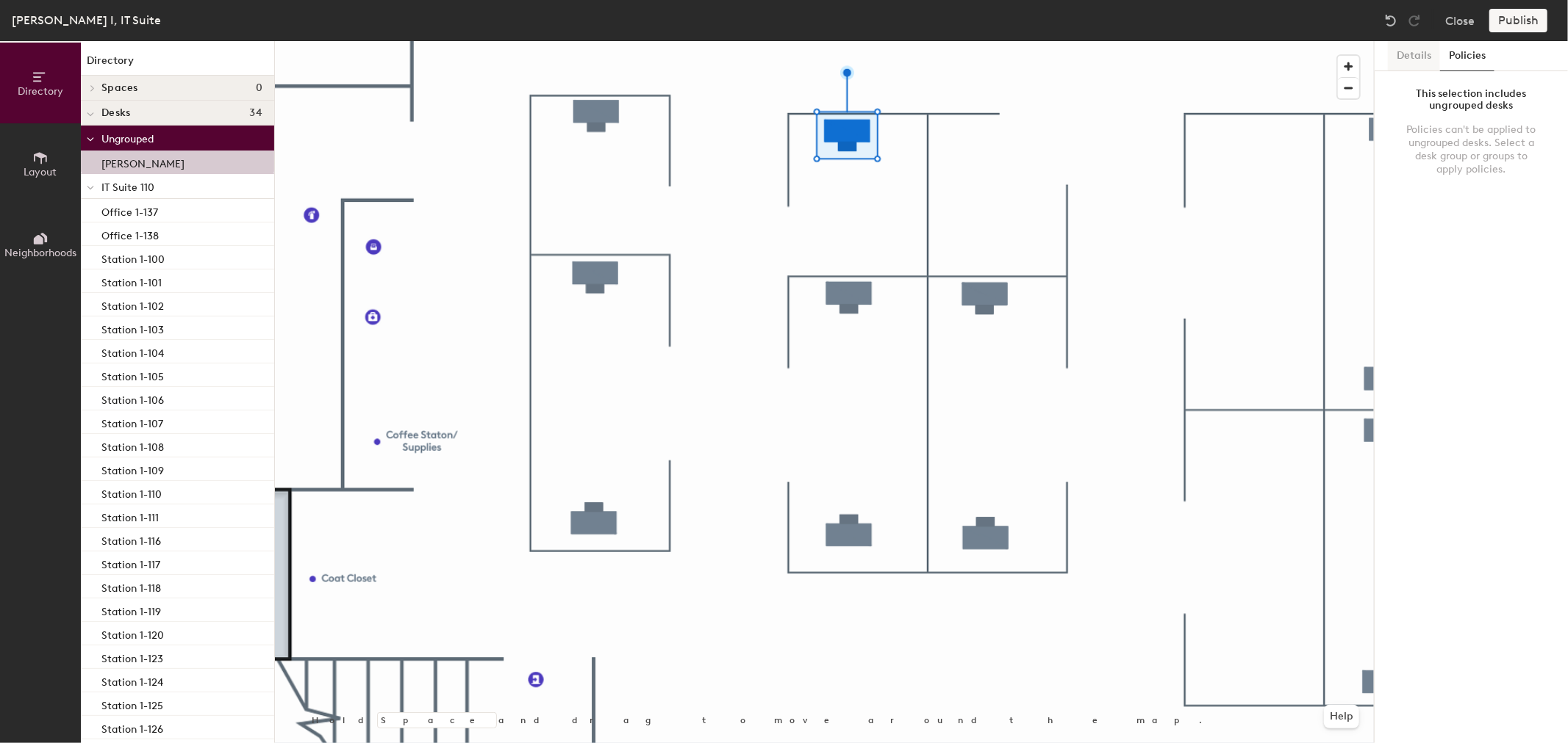
click at [1417, 62] on button "Details" at bounding box center [1413, 56] width 52 height 30
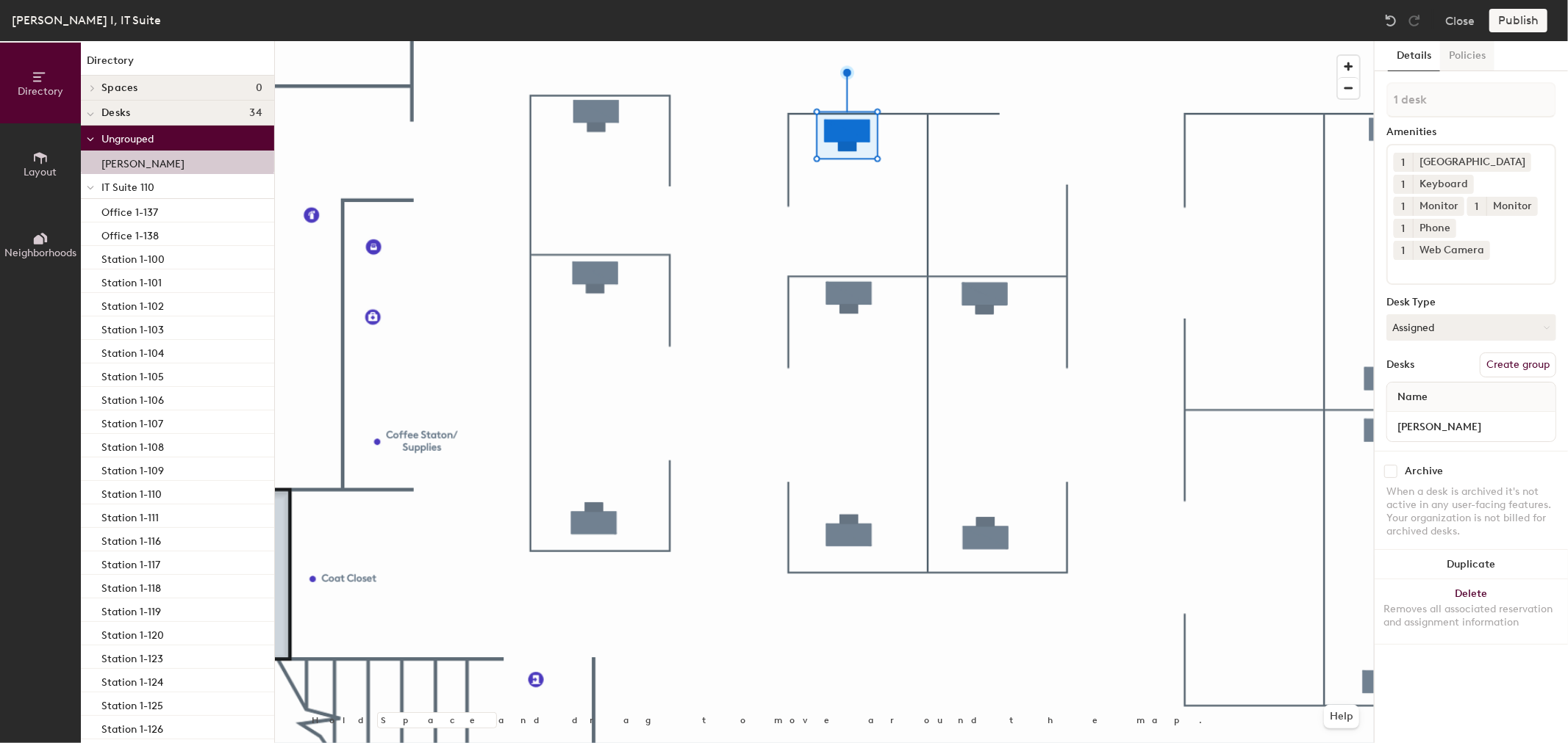
click at [1459, 58] on button "Policies" at bounding box center [1467, 56] width 54 height 30
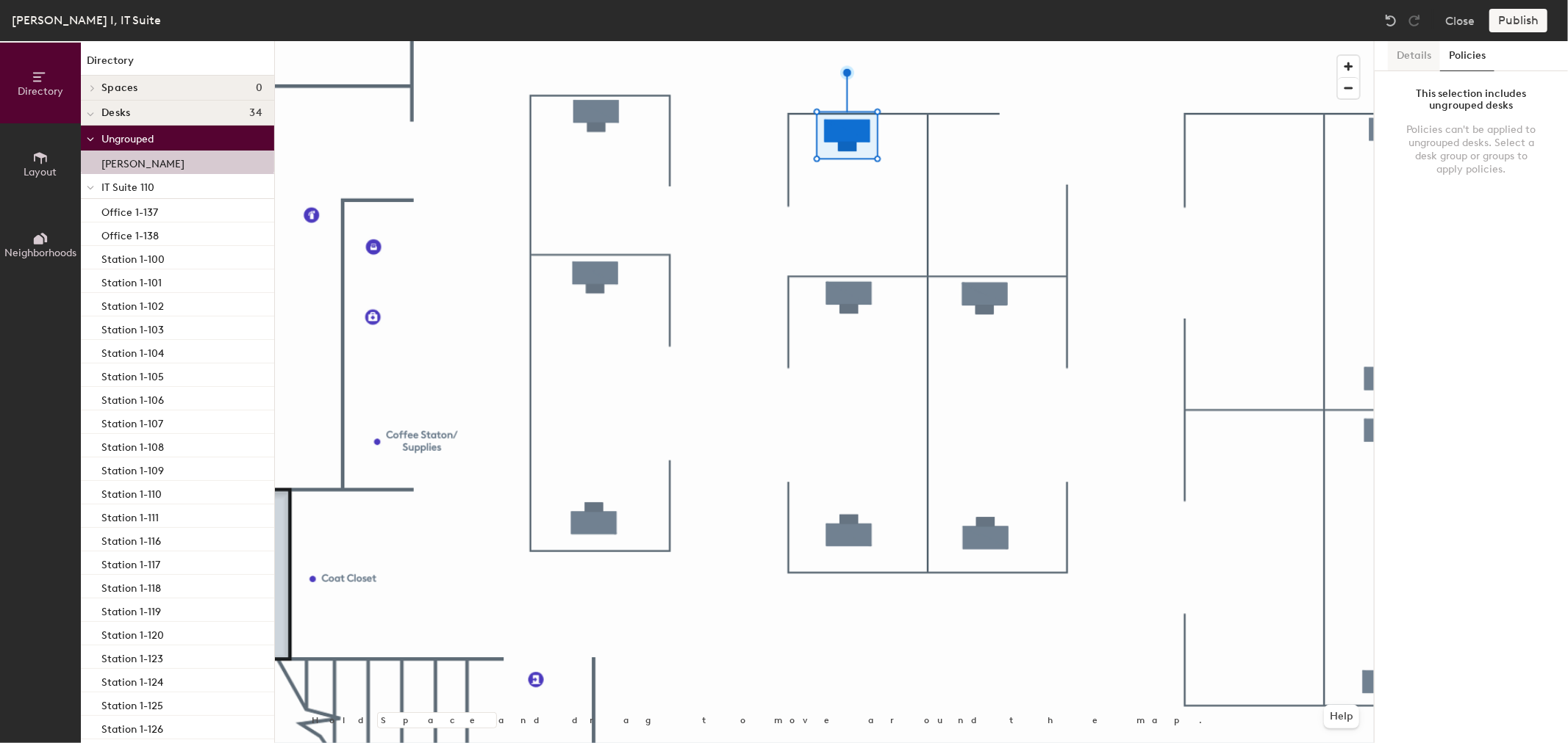
click at [1423, 58] on button "Details" at bounding box center [1413, 56] width 52 height 30
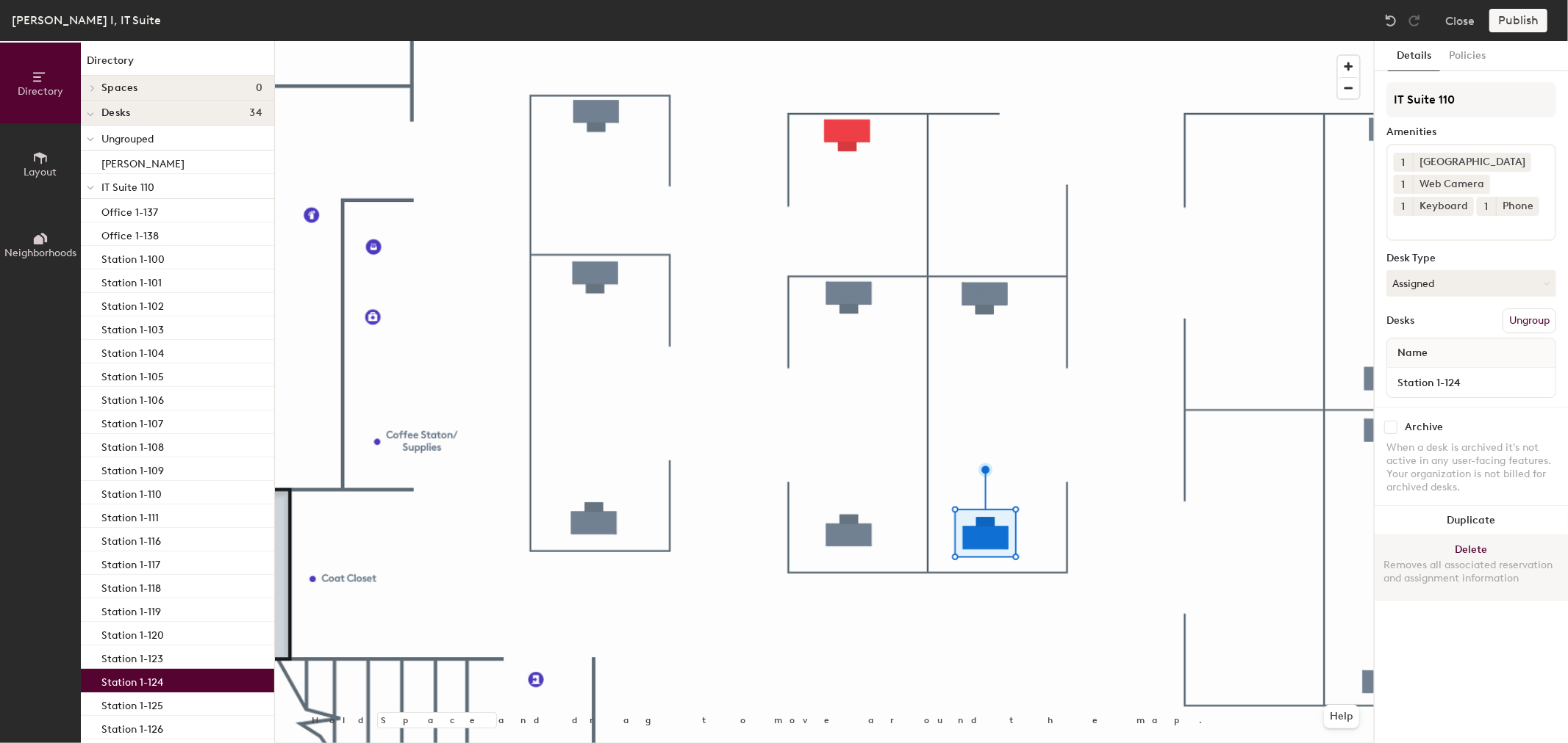
click at [1015, 41] on div at bounding box center [824, 41] width 1099 height 0
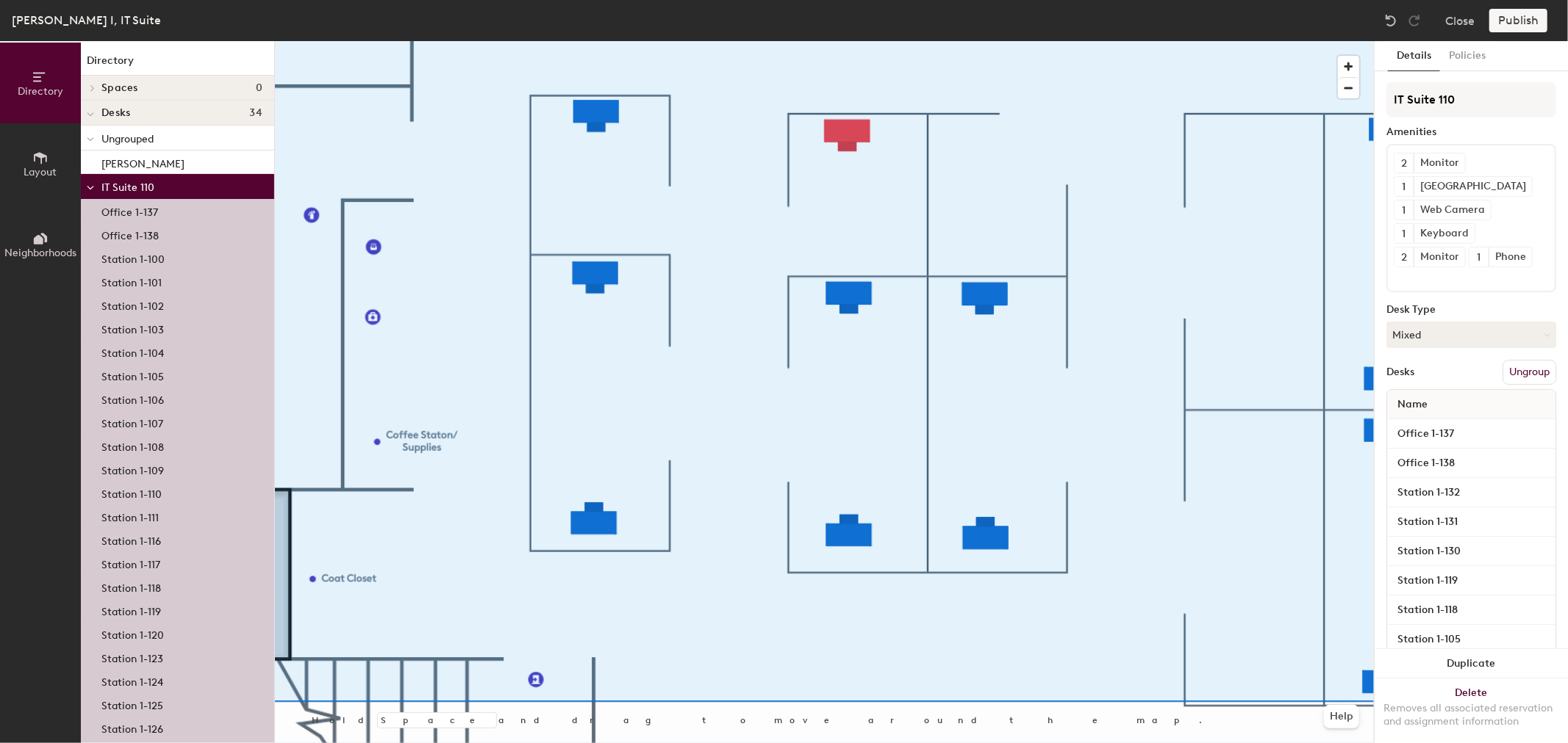
click at [1526, 372] on button "Ungroup" at bounding box center [1530, 372] width 53 height 25
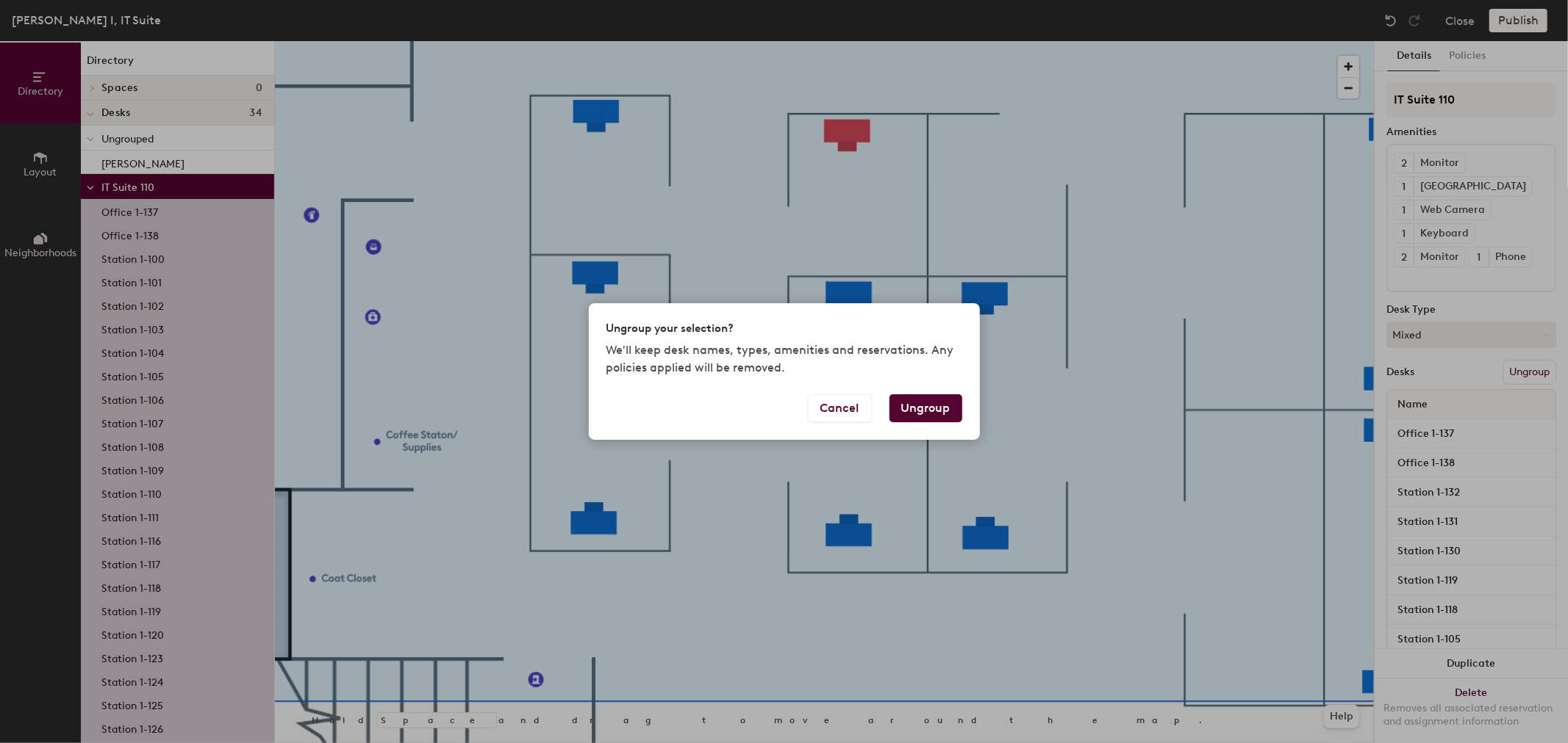
click at [925, 402] on button "Ungroup" at bounding box center [926, 408] width 73 height 28
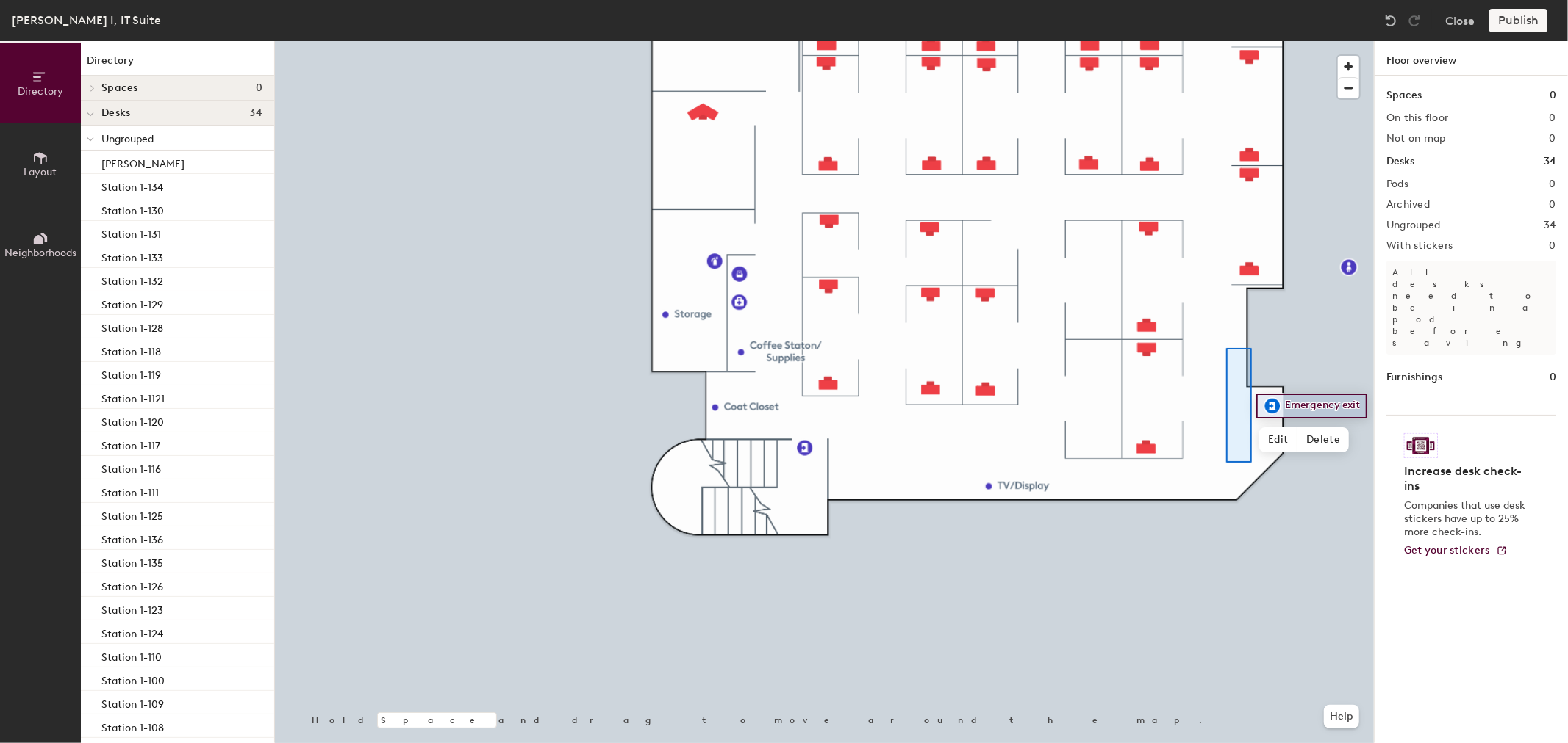
click at [1226, 41] on div at bounding box center [824, 41] width 1099 height 0
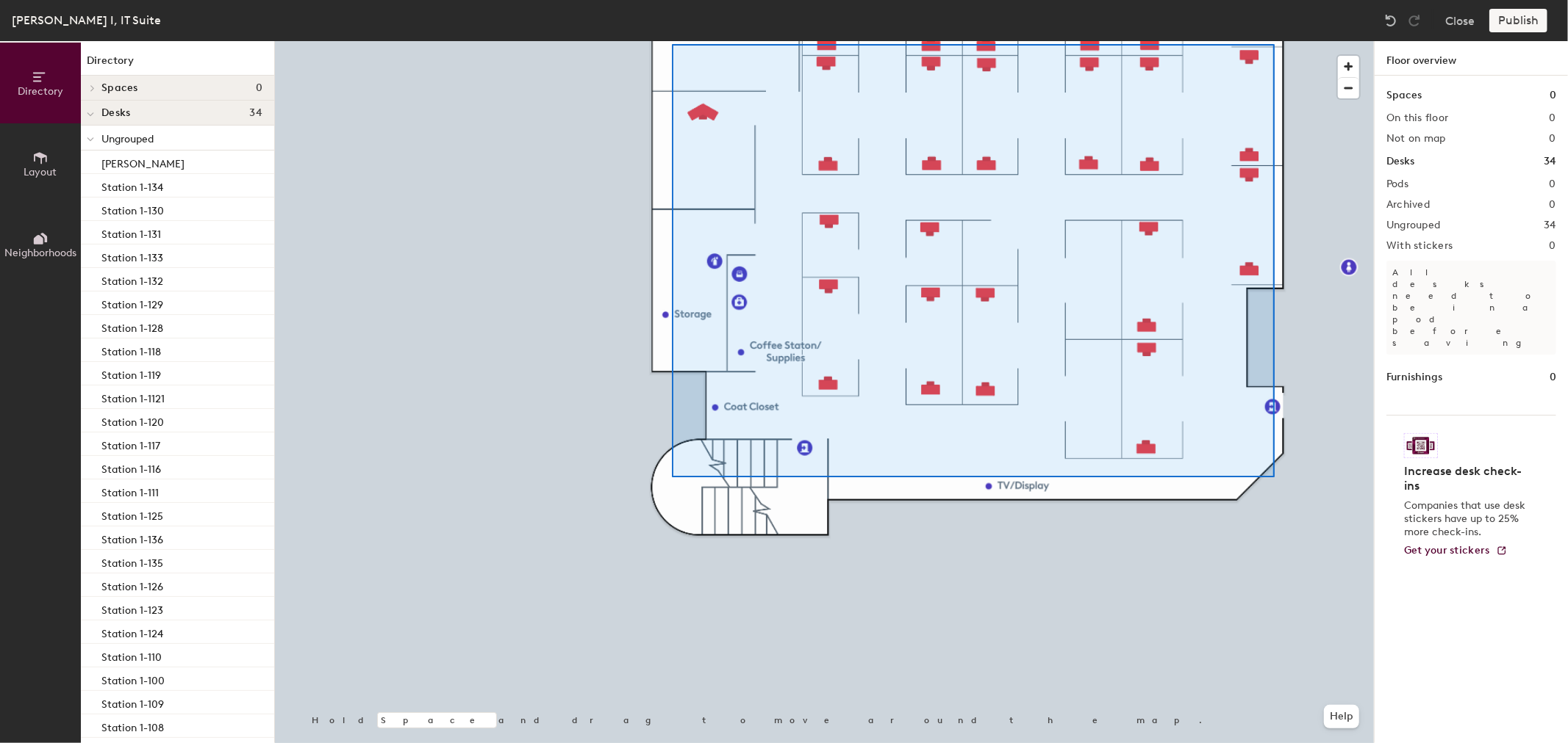
click at [672, 41] on div at bounding box center [824, 41] width 1099 height 0
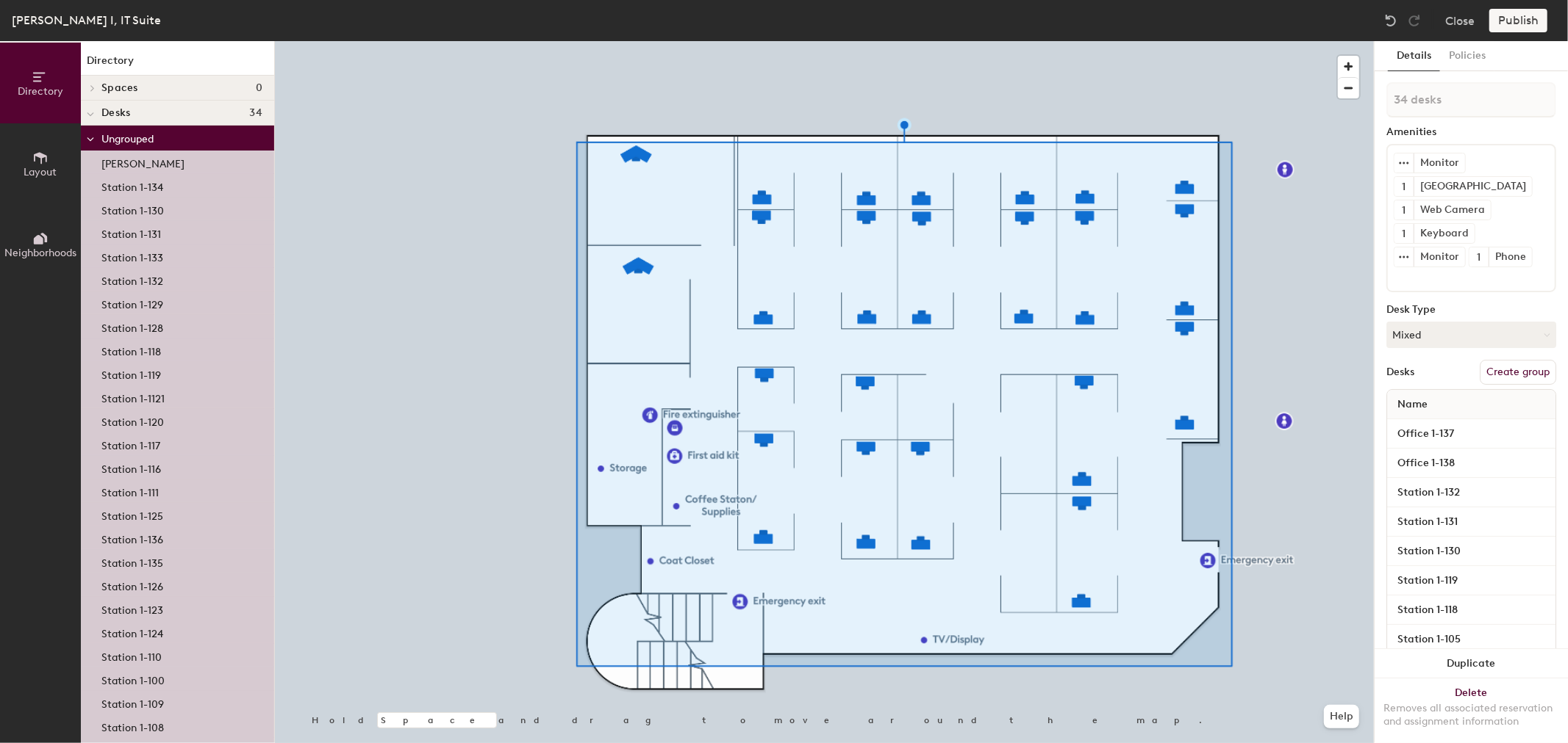
click at [1513, 361] on button "Create group" at bounding box center [1518, 372] width 77 height 25
type input "IT Suite 110"
click at [1502, 16] on button "Publish" at bounding box center [1519, 21] width 58 height 23
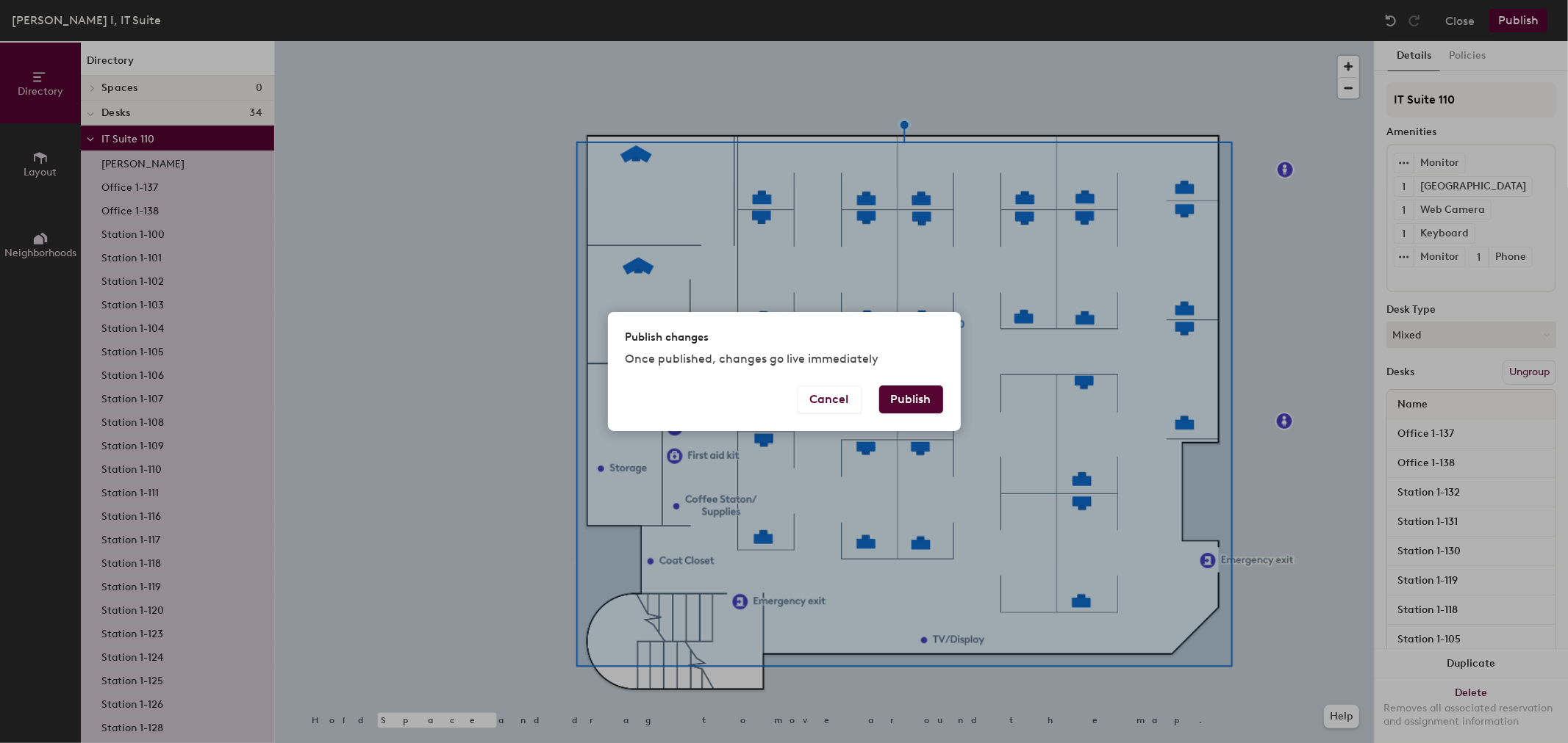
click at [902, 402] on button "Publish" at bounding box center [911, 399] width 64 height 28
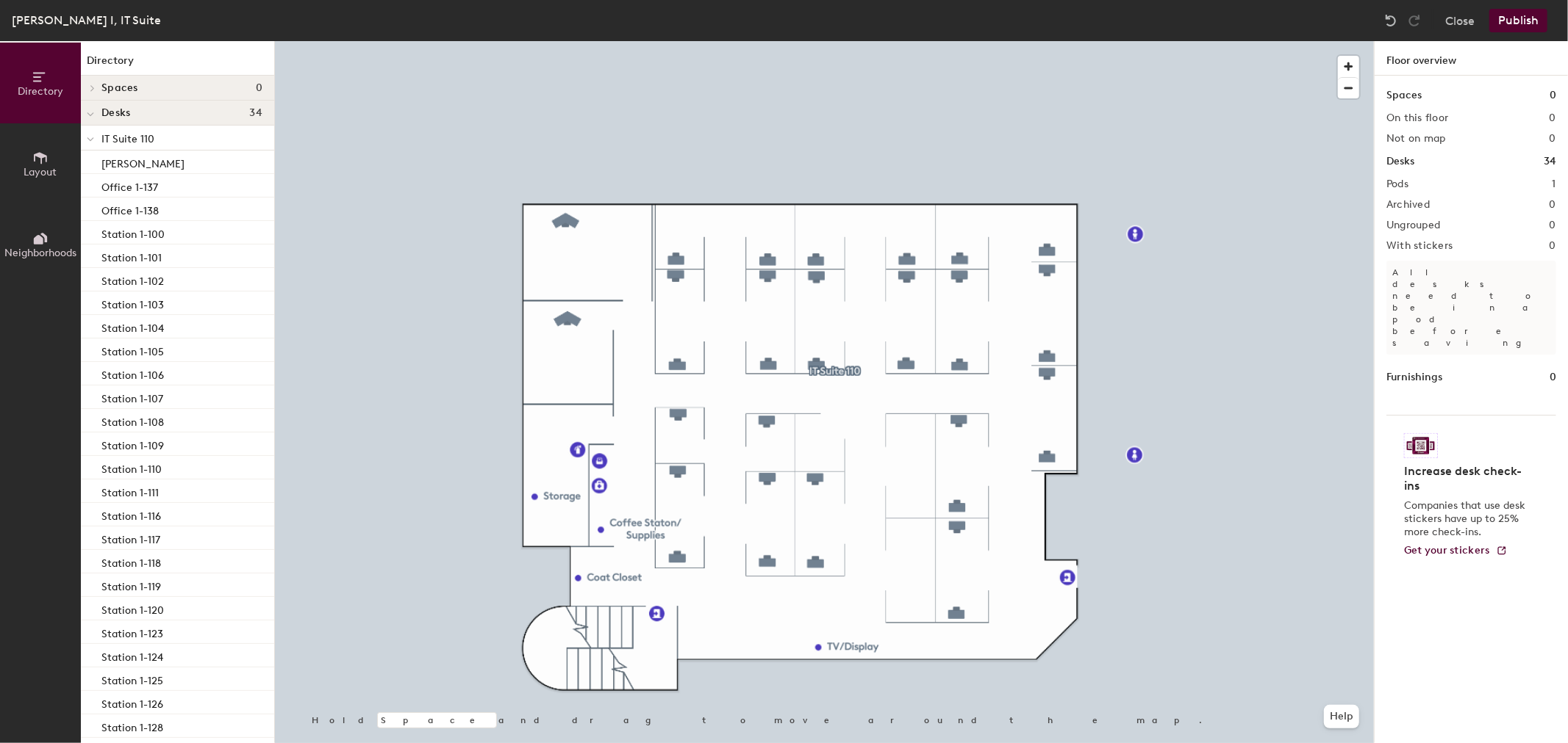
click at [1533, 15] on button "Publish" at bounding box center [1519, 21] width 58 height 23
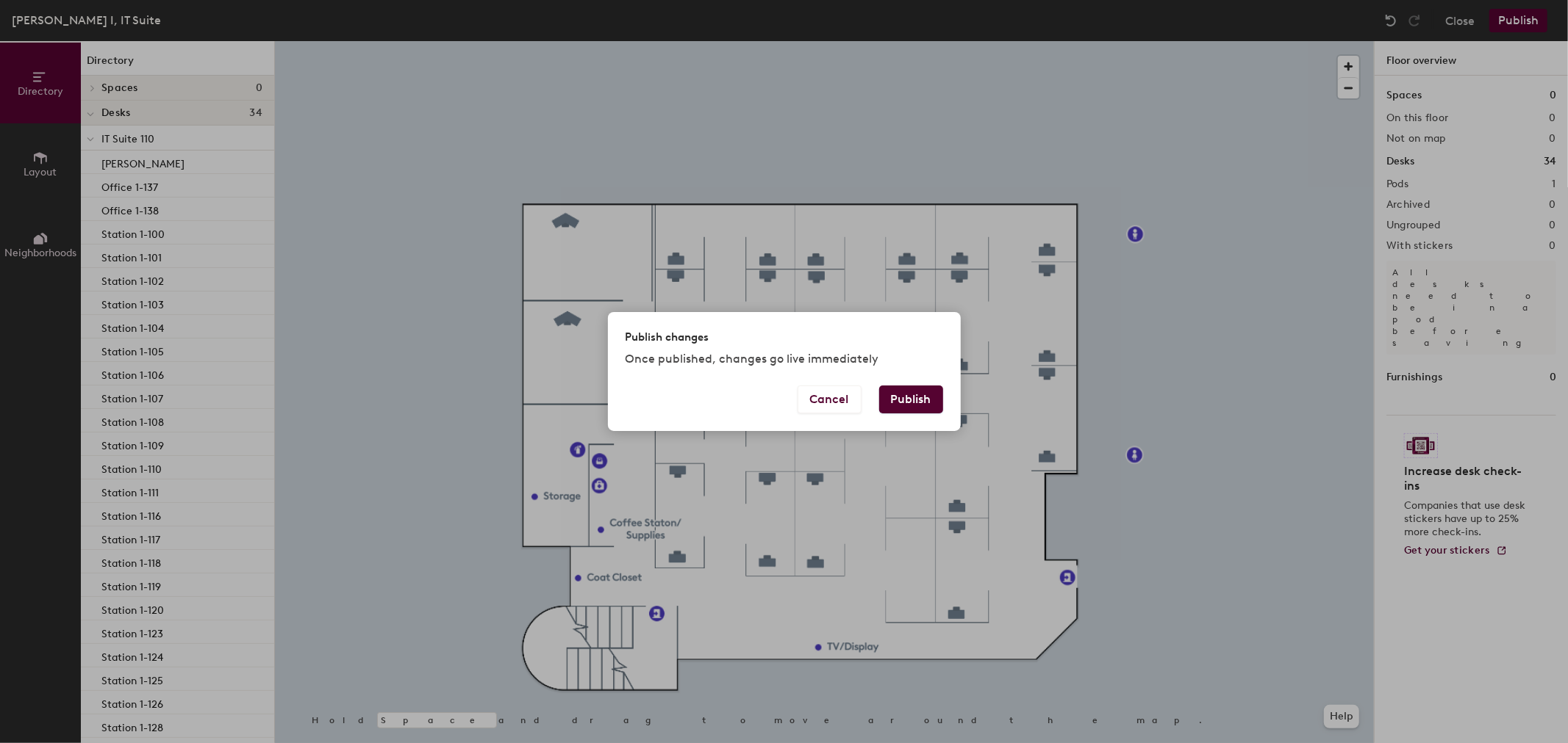
click at [905, 409] on button "Publish" at bounding box center [911, 399] width 64 height 28
